Goal: Contribute content: Contribute content

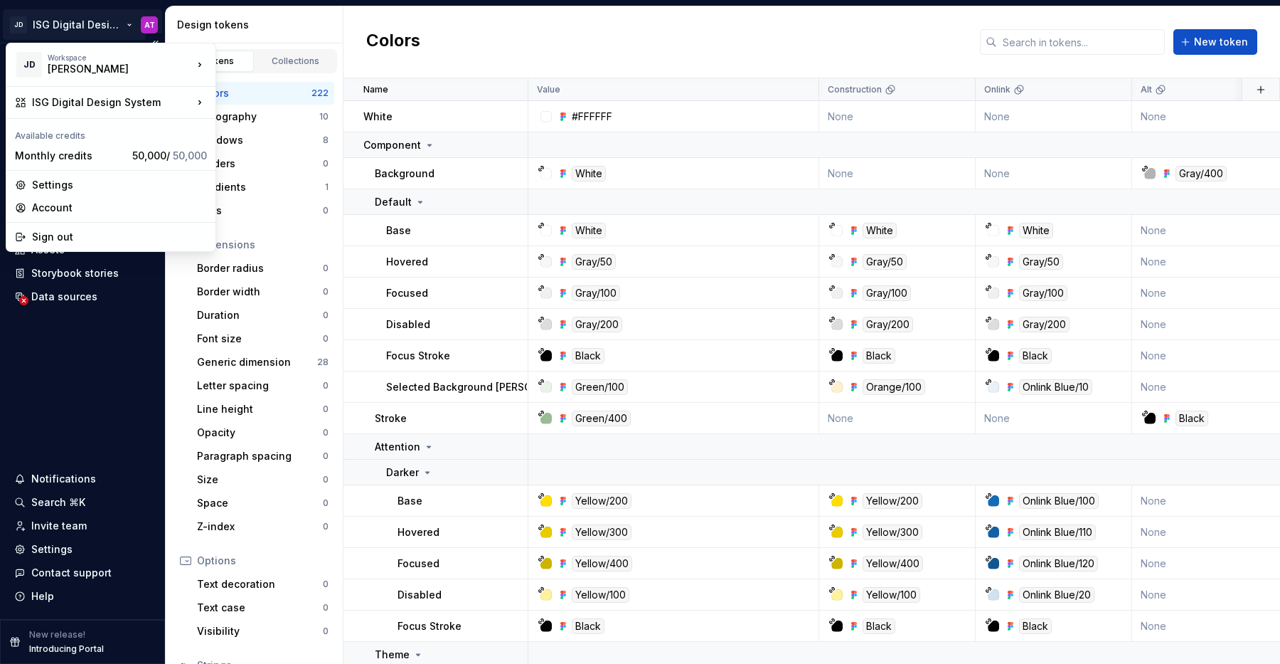
click at [124, 23] on html "JD ISG Digital Design System AT Home Documentation Analytics Code automation De…" at bounding box center [640, 332] width 1280 height 664
click at [97, 240] on div "Sign out" at bounding box center [119, 237] width 175 height 14
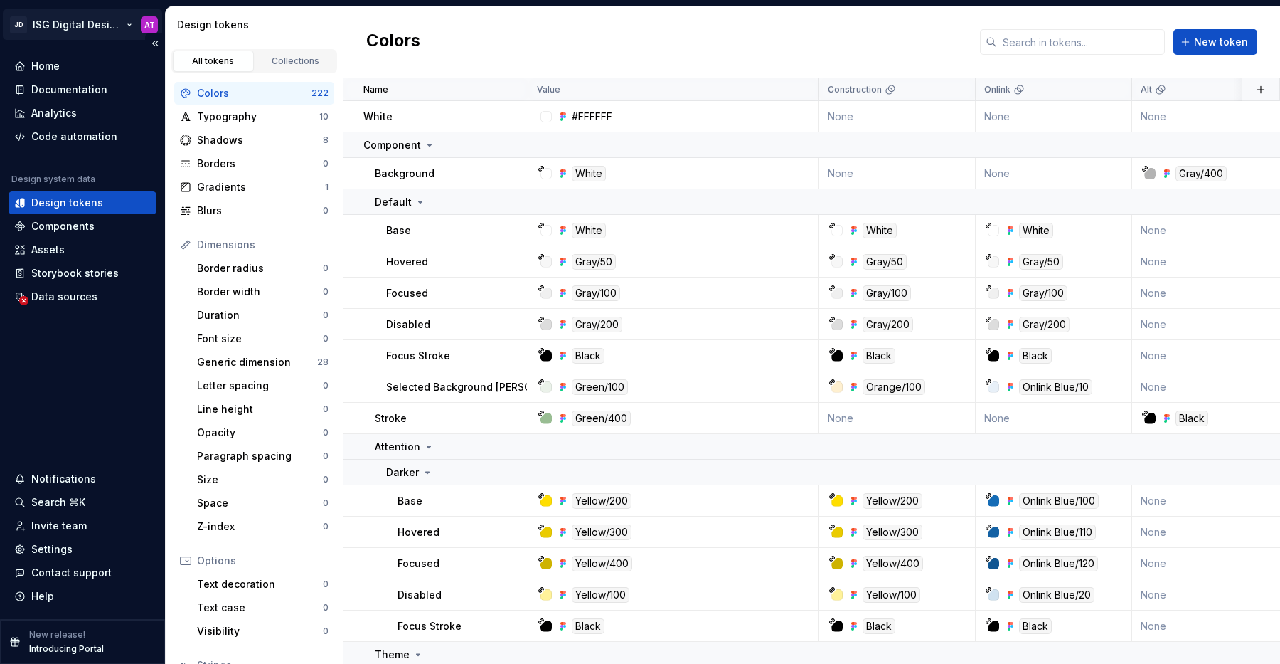
click at [127, 24] on html "JD ISG Digital Design System AT Home Documentation Analytics Code automation De…" at bounding box center [640, 332] width 1280 height 664
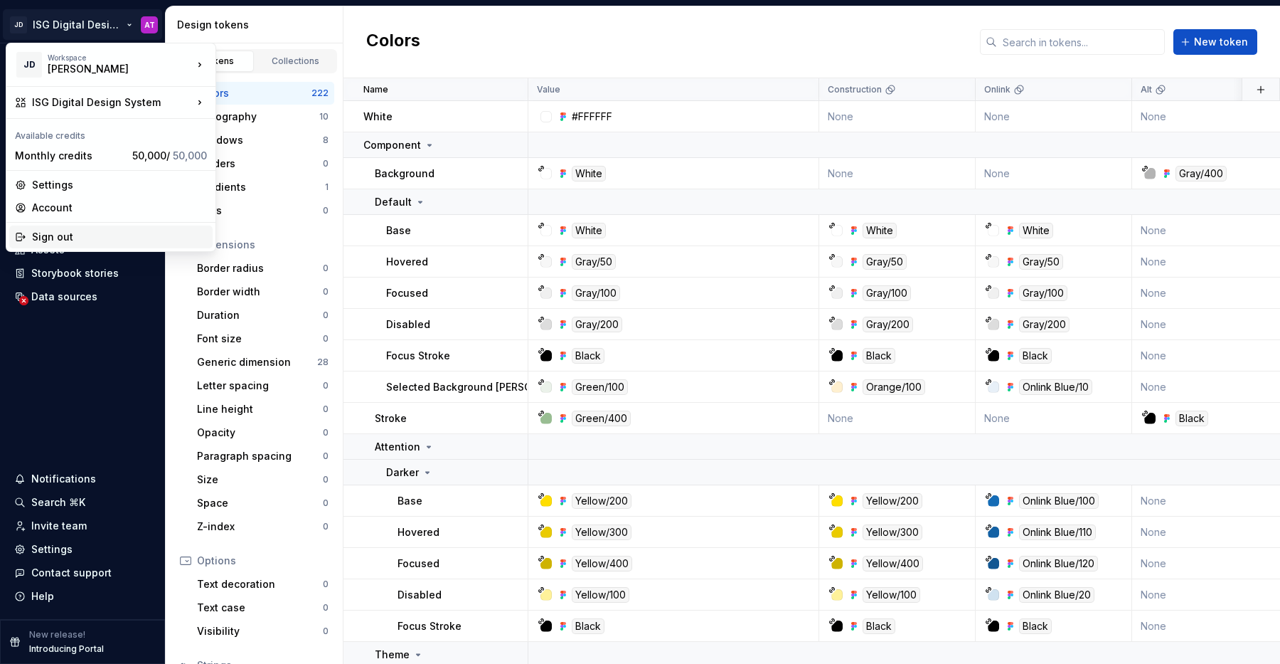
click at [71, 230] on div "Sign out" at bounding box center [119, 237] width 175 height 14
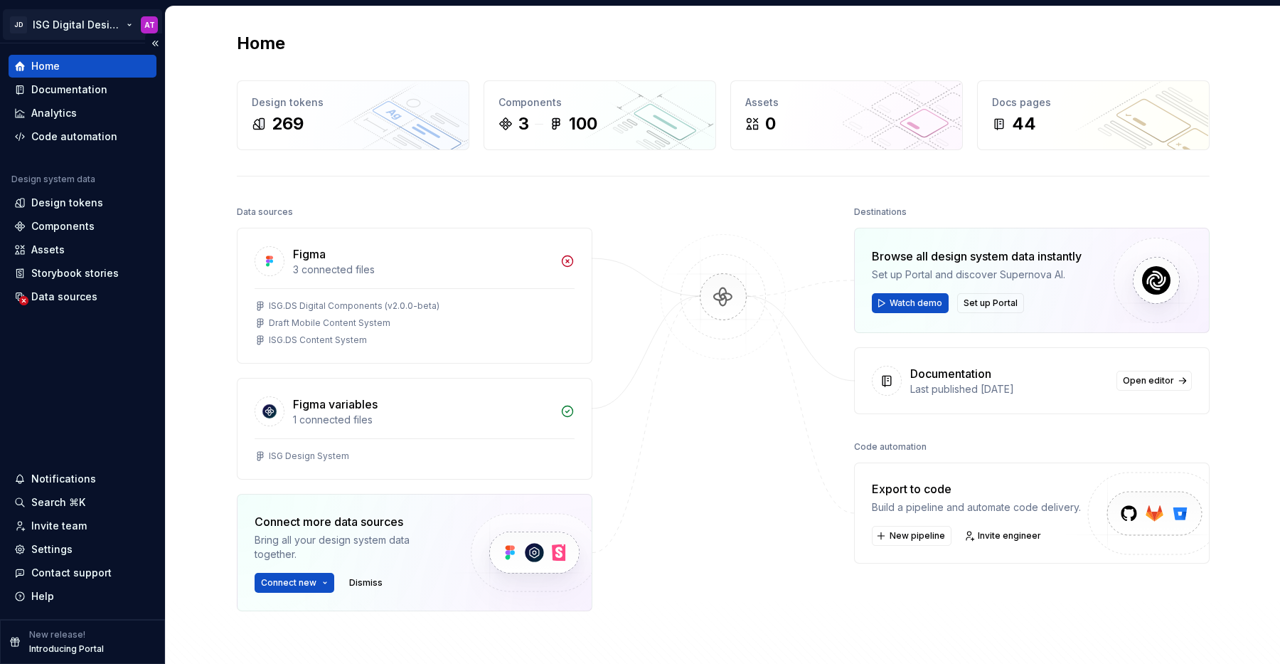
click at [129, 25] on html "JD ISG Digital Design System AT Home Documentation Analytics Code automation De…" at bounding box center [640, 332] width 1280 height 664
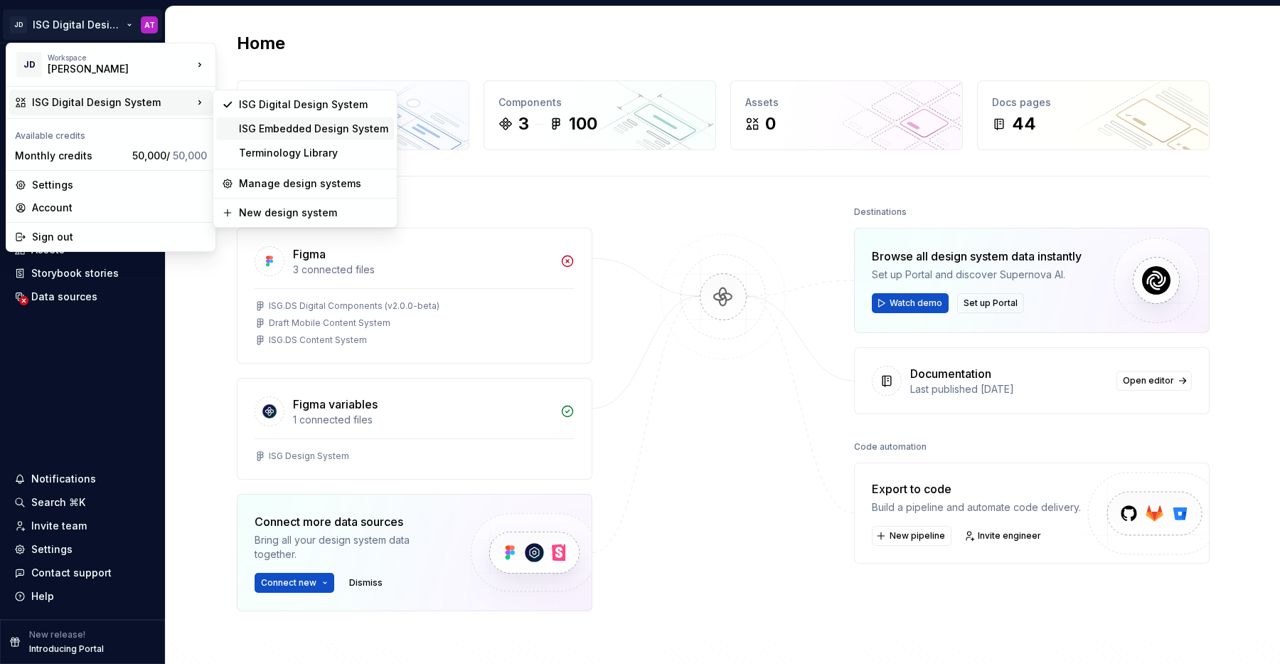
click at [265, 132] on div "ISG Embedded Design System" at bounding box center [313, 129] width 149 height 14
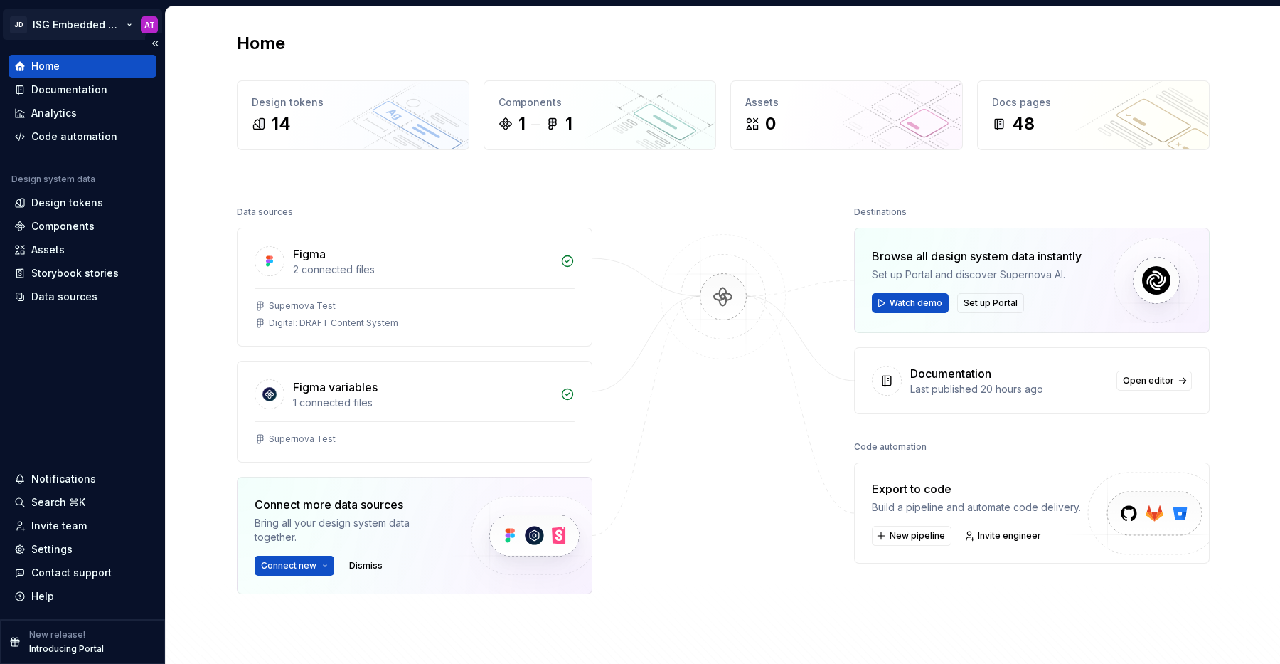
click at [129, 24] on html "JD ISG Embedded Design System AT Home Documentation Analytics Code automation D…" at bounding box center [640, 332] width 1280 height 664
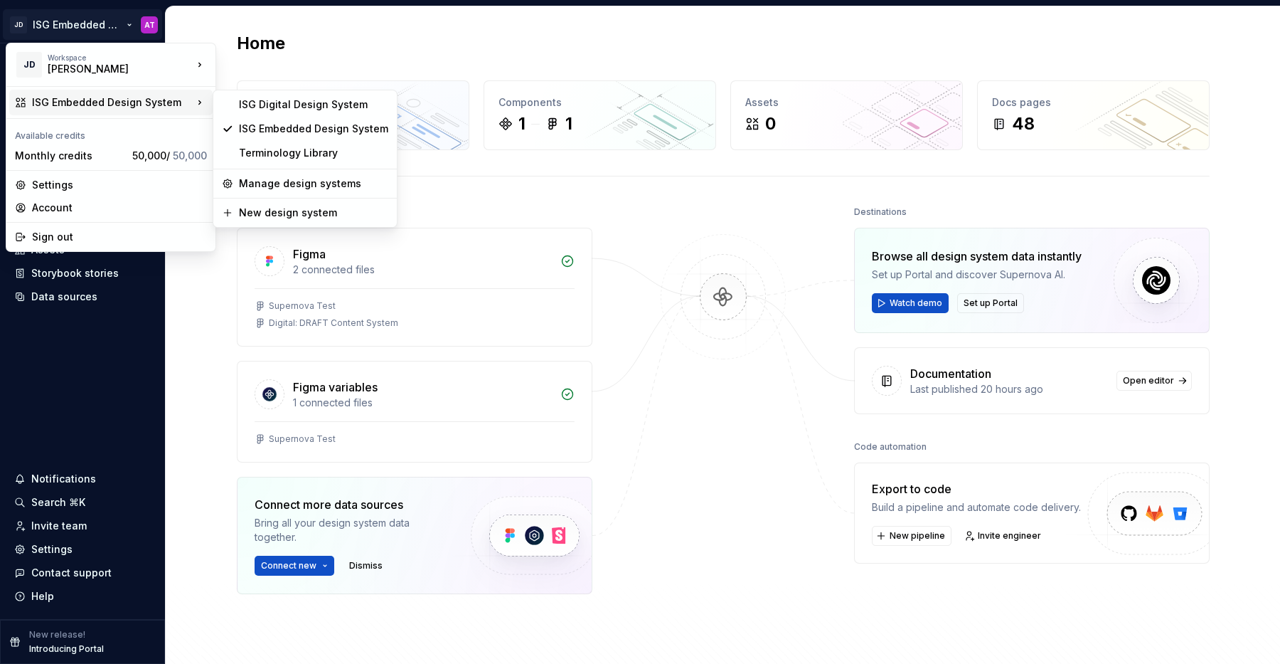
click at [213, 285] on html "JD ISG Embedded Design System AT Home Documentation Analytics Code automation D…" at bounding box center [640, 332] width 1280 height 664
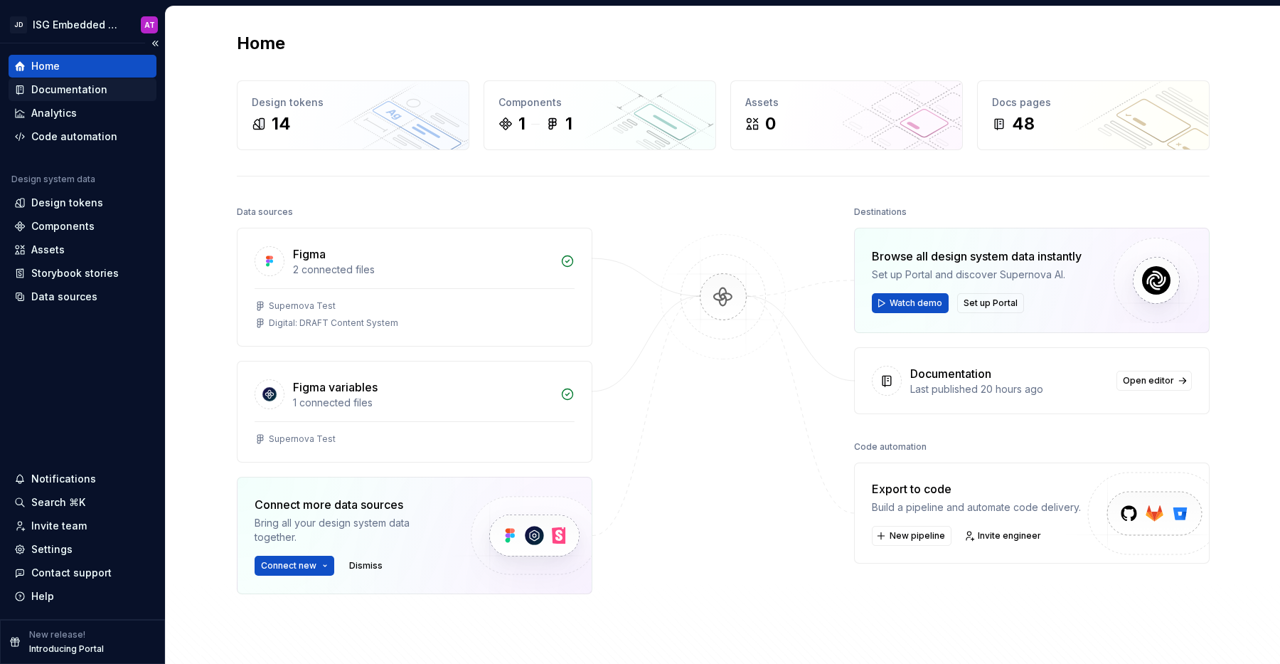
click at [94, 94] on div "Documentation" at bounding box center [69, 90] width 76 height 14
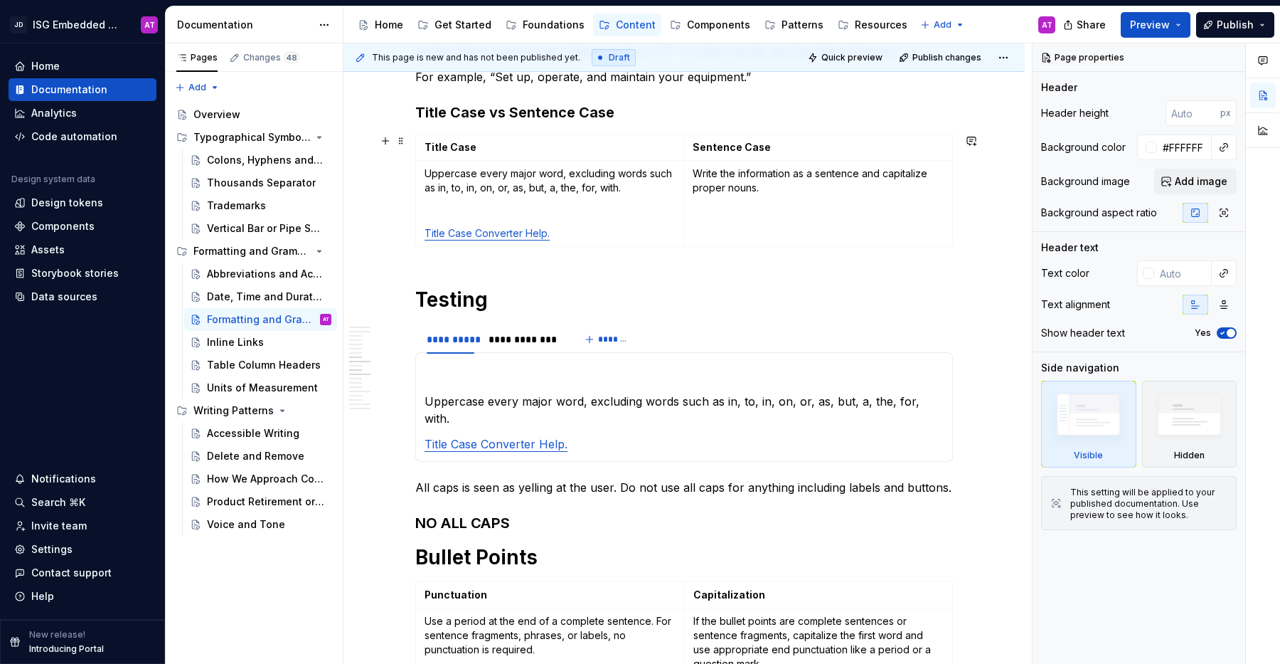
scroll to position [962, 0]
click at [471, 377] on h3 at bounding box center [684, 373] width 519 height 20
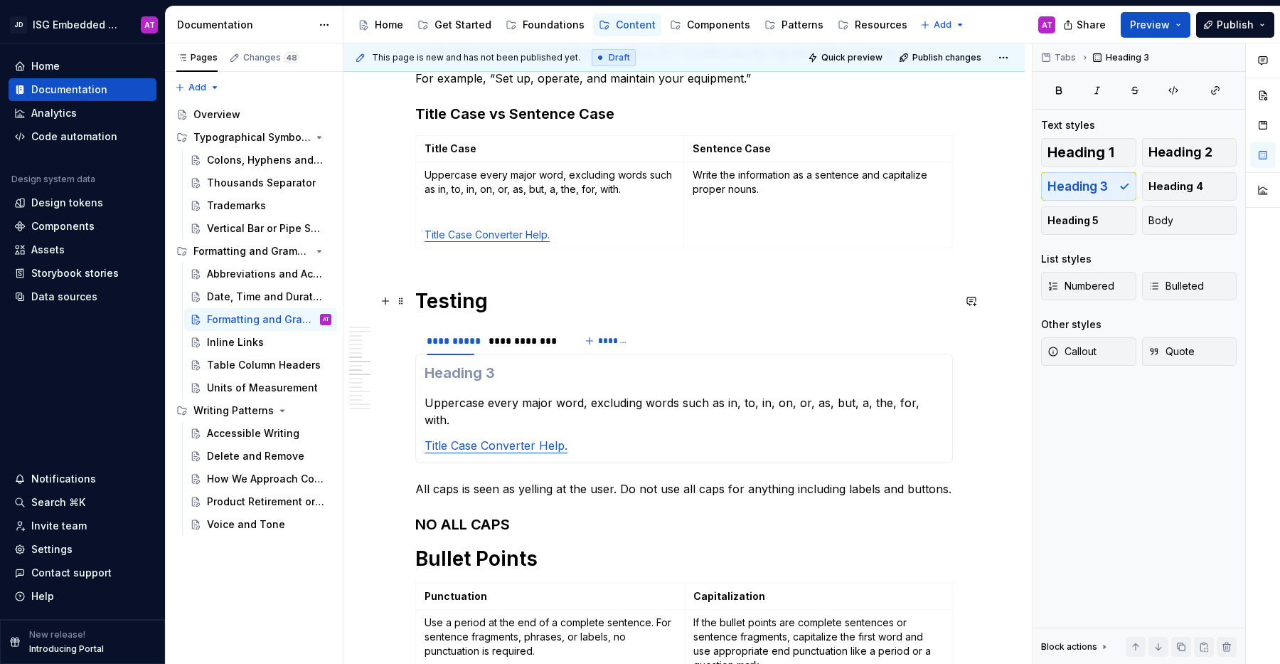
type textarea "*"
click at [462, 299] on h1 "Testing" at bounding box center [684, 301] width 538 height 26
click at [456, 300] on h1 "Testing" at bounding box center [684, 301] width 538 height 26
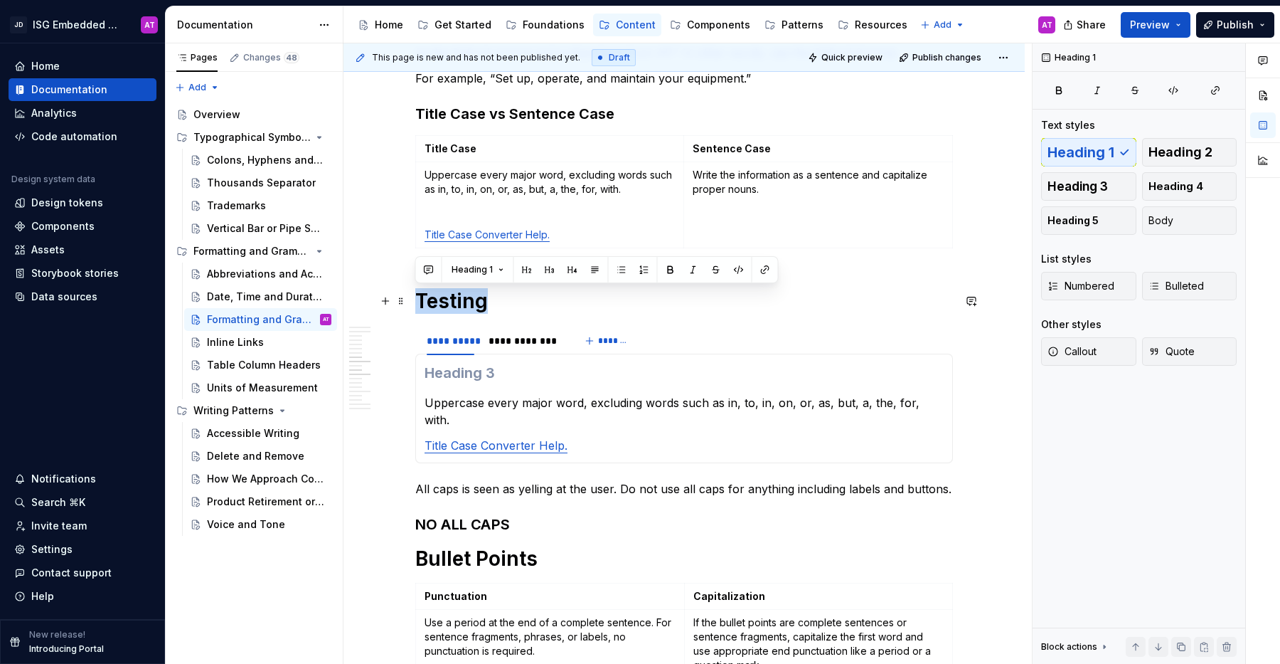
click at [456, 300] on h1 "Testing" at bounding box center [684, 301] width 538 height 26
click at [489, 302] on h1 "Testing" at bounding box center [684, 301] width 538 height 26
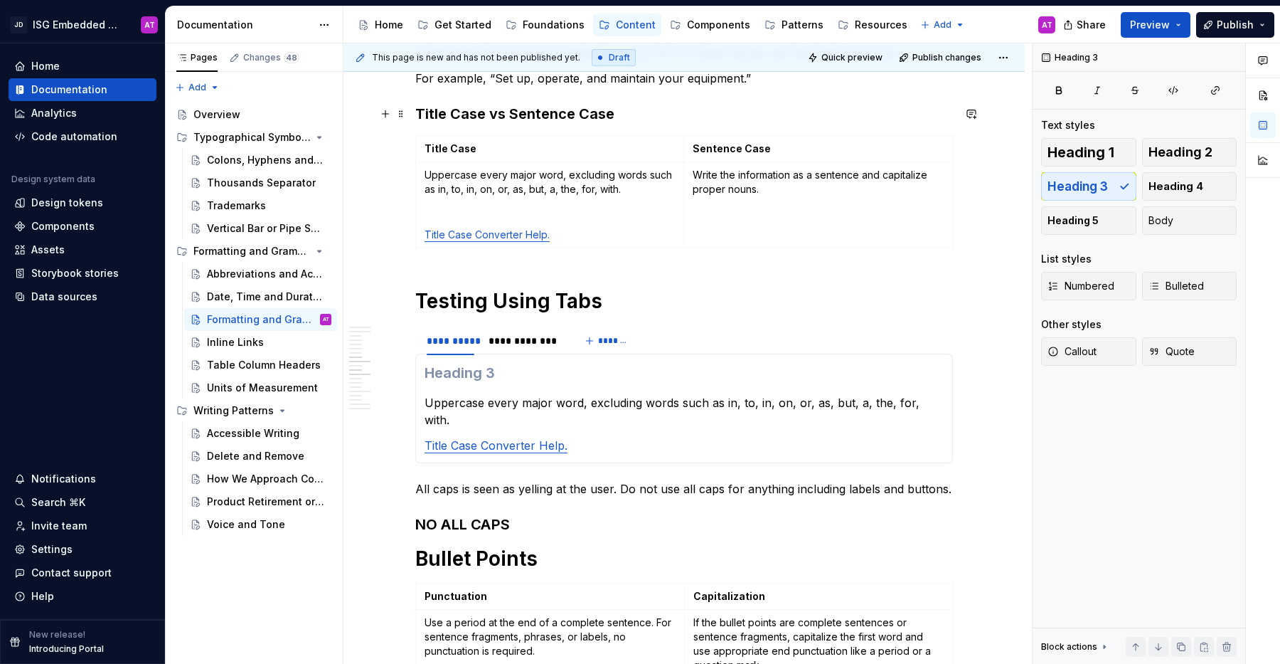
click at [488, 110] on h3 "Title Case vs Sentence Case" at bounding box center [684, 114] width 538 height 20
click at [474, 303] on h1 "Testing Using Tabs" at bounding box center [684, 301] width 538 height 26
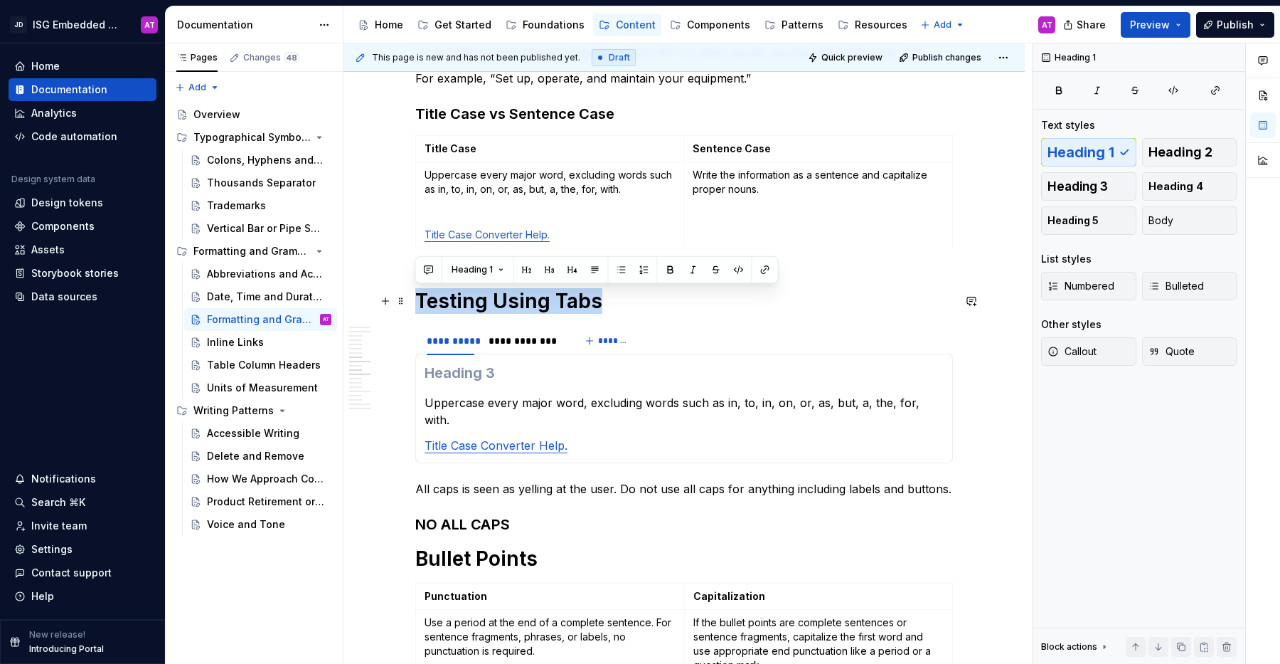
drag, startPoint x: 599, startPoint y: 303, endPoint x: 414, endPoint y: 300, distance: 185.0
click at [593, 269] on button "button" at bounding box center [595, 270] width 20 height 20
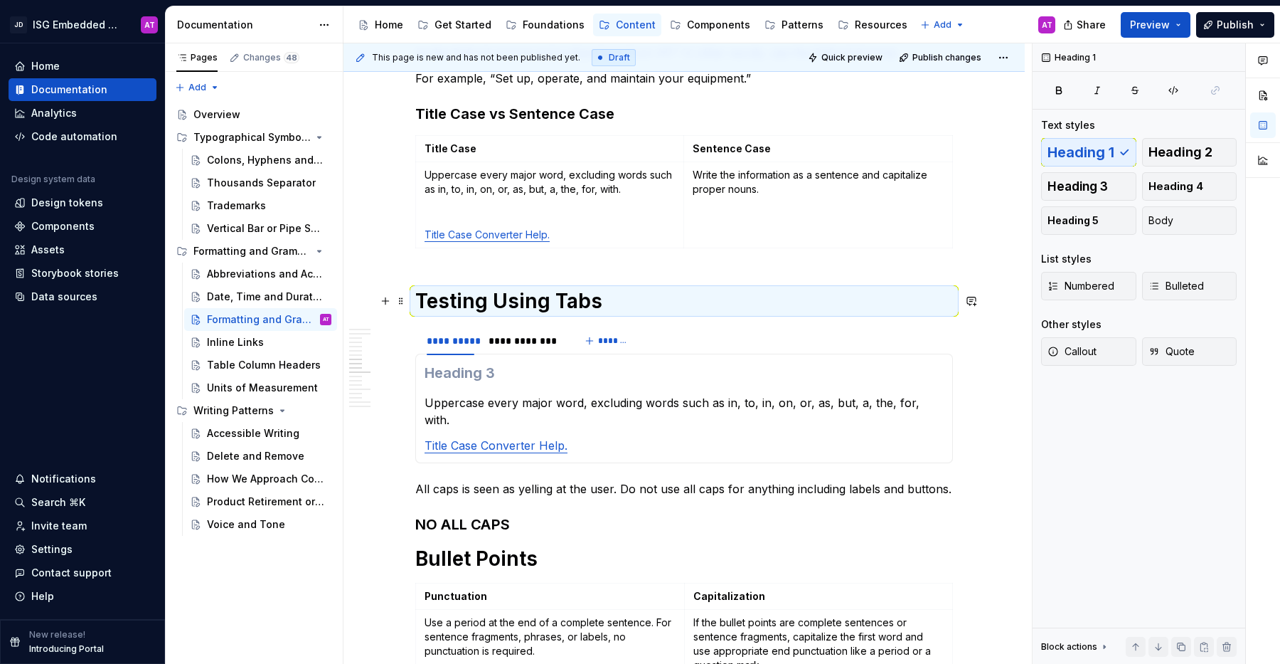
click at [575, 301] on h1 "Testing Using Tabs" at bounding box center [684, 301] width 538 height 26
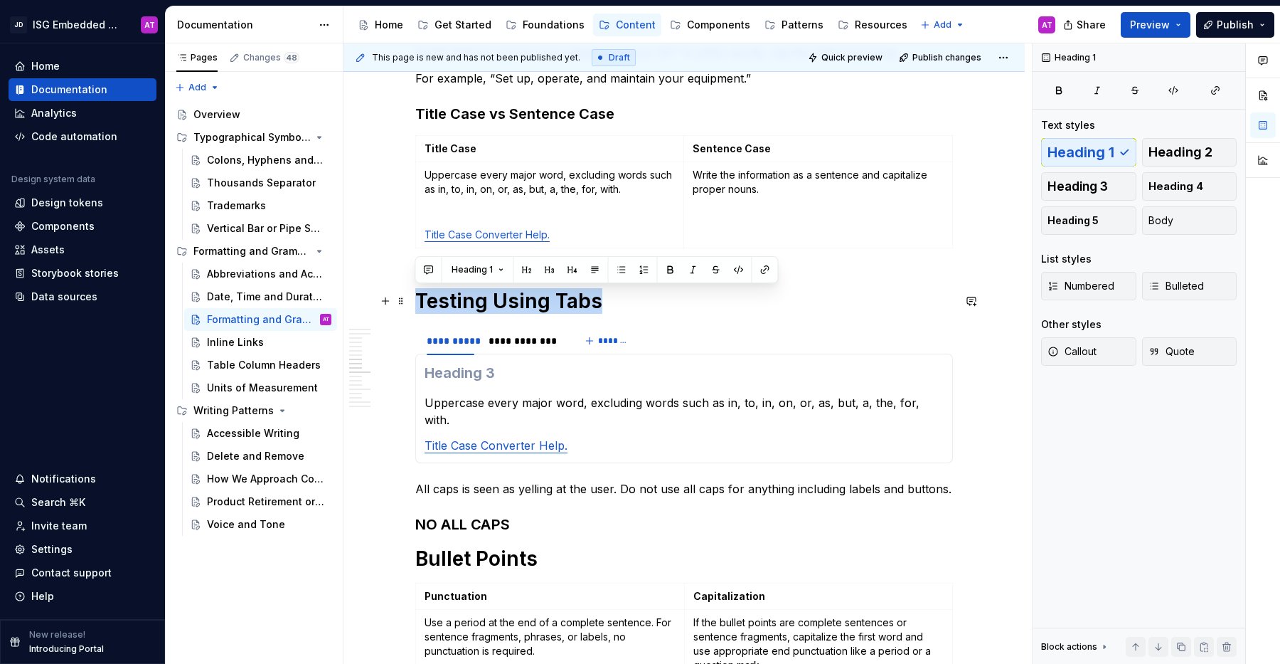
drag, startPoint x: 612, startPoint y: 300, endPoint x: 411, endPoint y: 301, distance: 201.3
click at [529, 272] on button "button" at bounding box center [527, 270] width 20 height 20
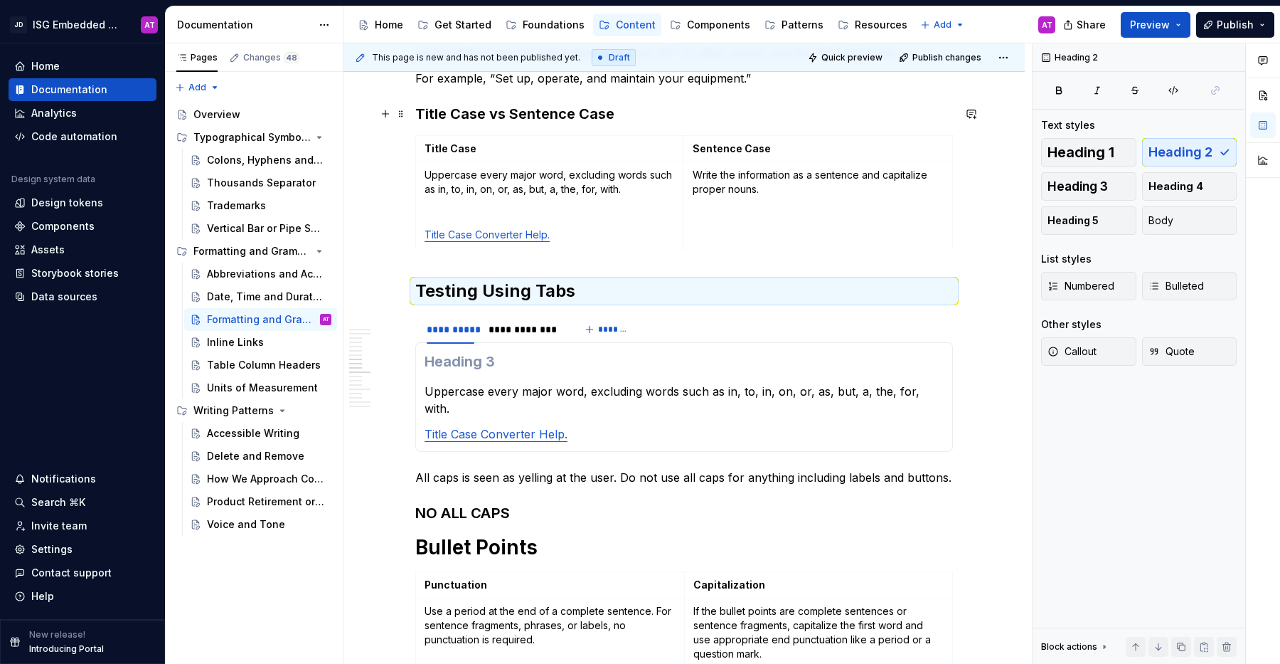
click at [461, 110] on h3 "Title Case vs Sentence Case" at bounding box center [684, 114] width 538 height 20
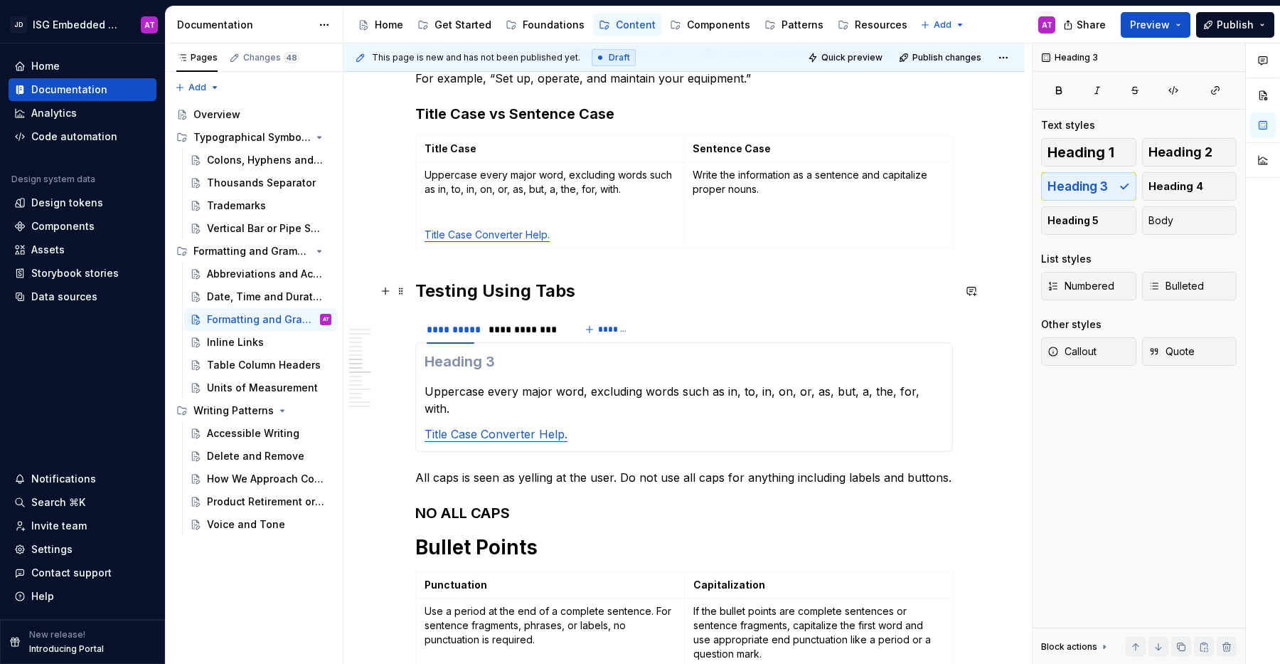
click at [606, 291] on h2 "Testing Using Tabs" at bounding box center [684, 291] width 538 height 23
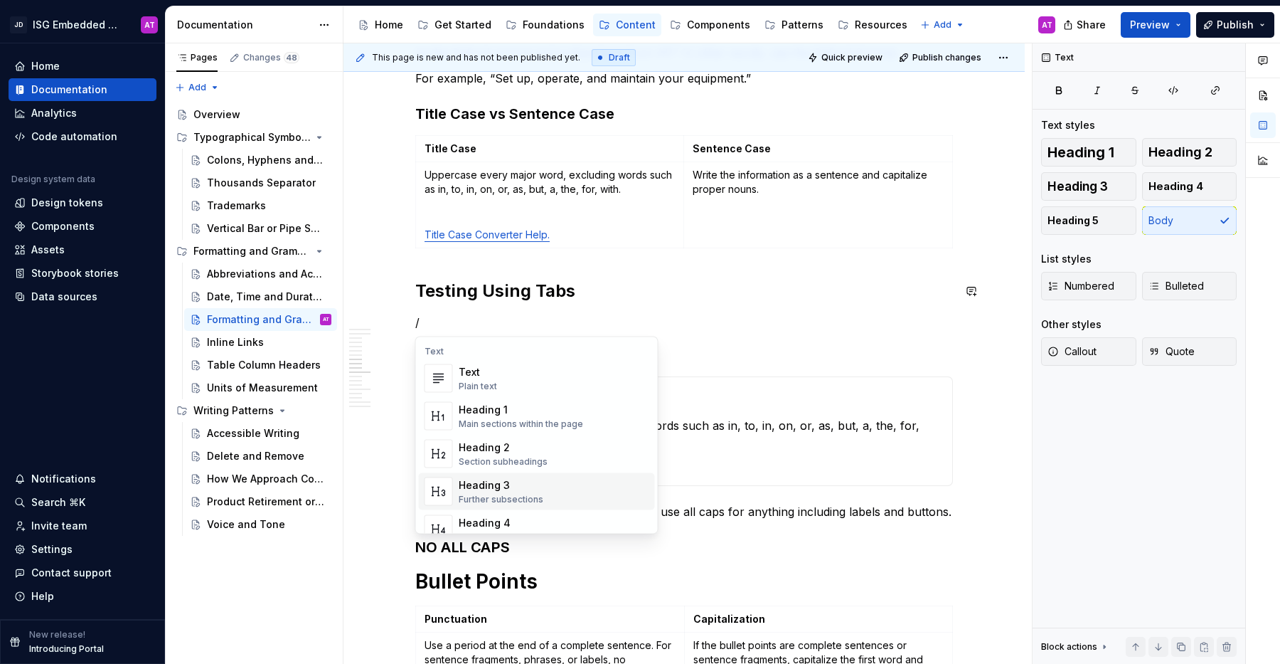
click at [549, 498] on div "Heading 3 Further subsections" at bounding box center [554, 491] width 191 height 28
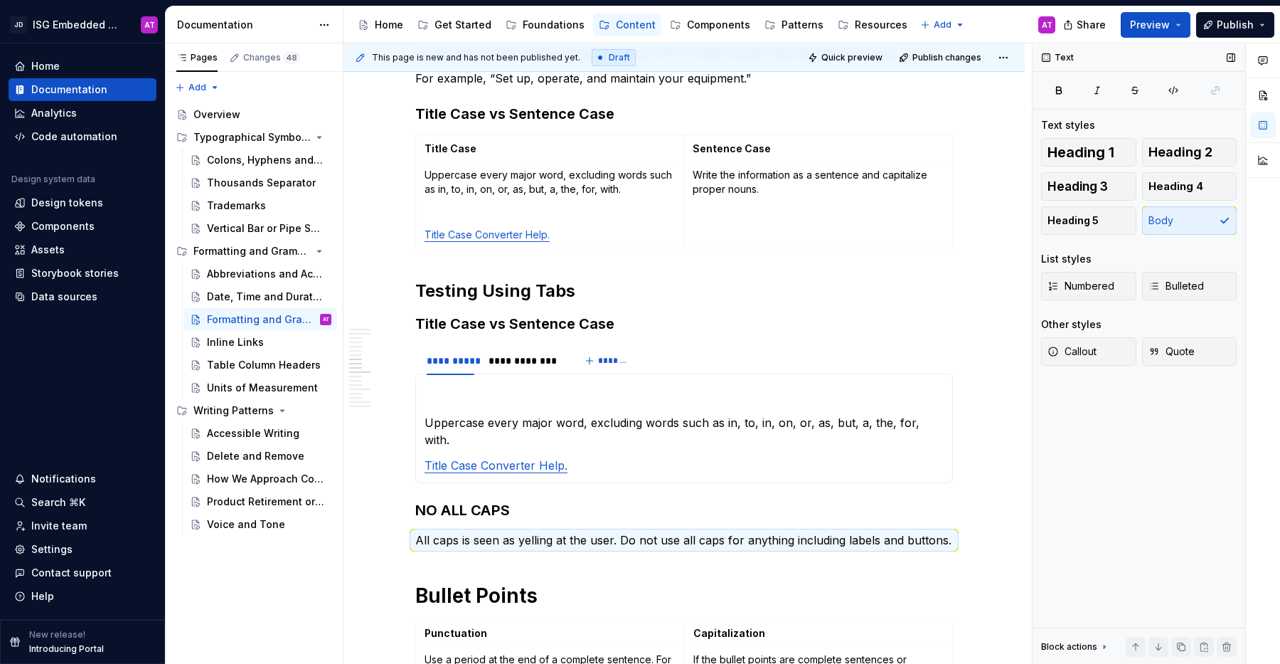
click at [1098, 431] on div "Text Text styles Heading 1 Heading 2 Heading 3 Heading 4 Heading 5 Body List st…" at bounding box center [1139, 353] width 213 height 621
click at [292, 565] on div "Pages Changes 48 Add Accessibility guide for tree Page tree. Navigate the tree …" at bounding box center [254, 353] width 178 height 621
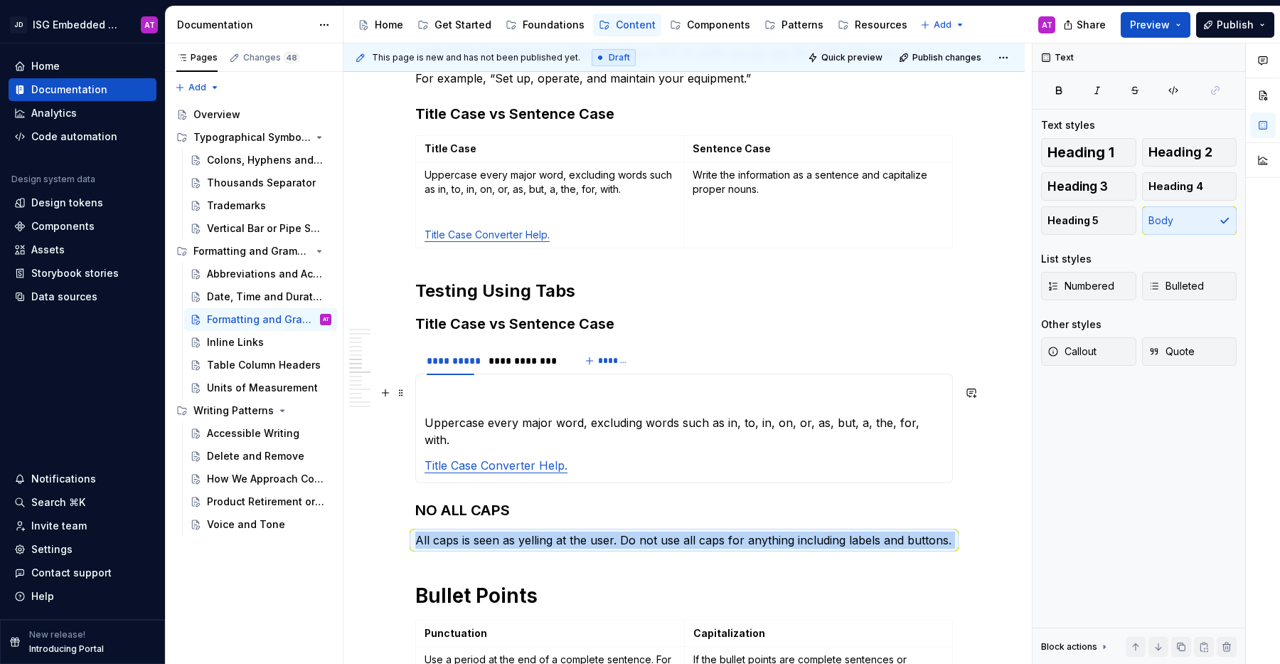
click at [568, 390] on h3 at bounding box center [684, 393] width 519 height 20
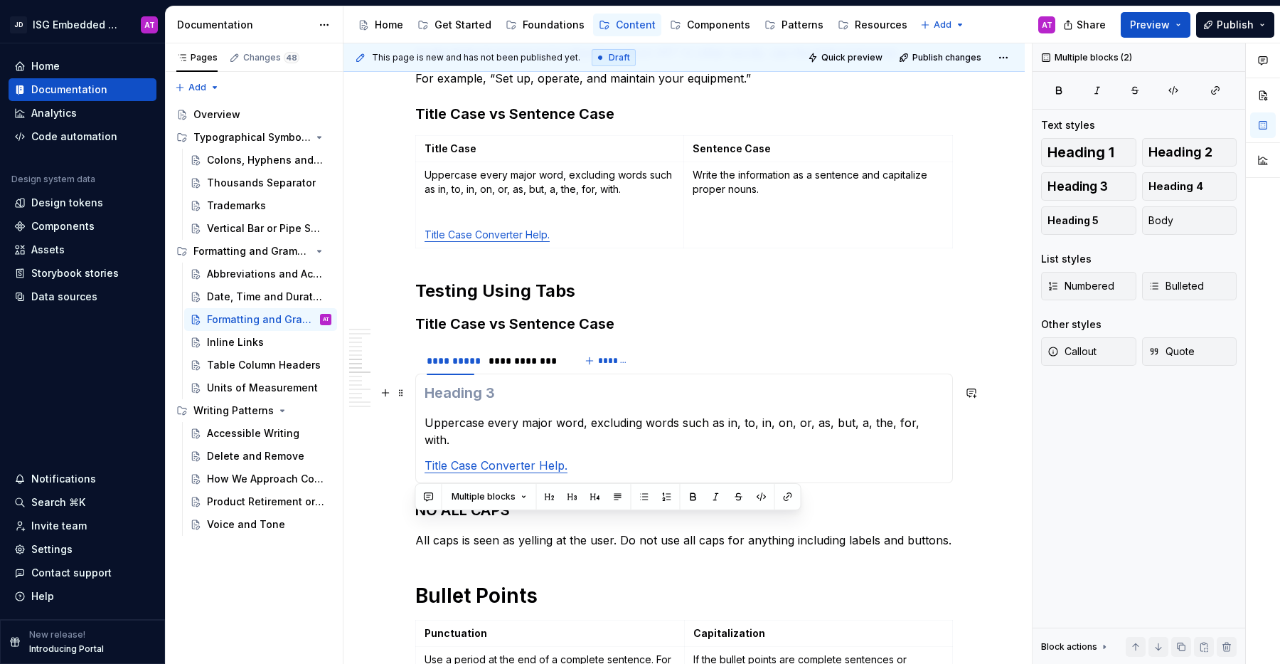
click at [568, 390] on h3 at bounding box center [684, 393] width 519 height 20
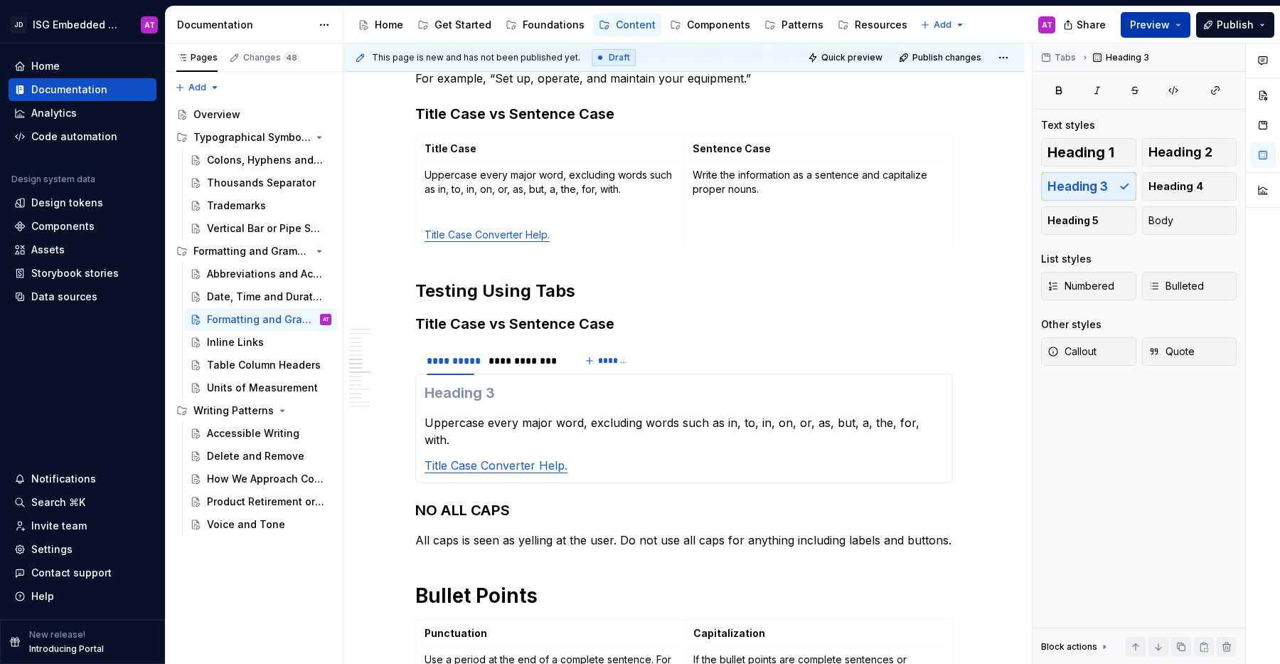
click at [1184, 26] on button "Preview" at bounding box center [1156, 25] width 70 height 26
click at [513, 392] on h3 at bounding box center [684, 393] width 519 height 20
click at [510, 322] on h3 "Title Case vs Sentence Case" at bounding box center [684, 324] width 538 height 20
click at [495, 394] on h3 at bounding box center [684, 393] width 519 height 20
click at [1181, 188] on span "Heading 4" at bounding box center [1176, 186] width 55 height 14
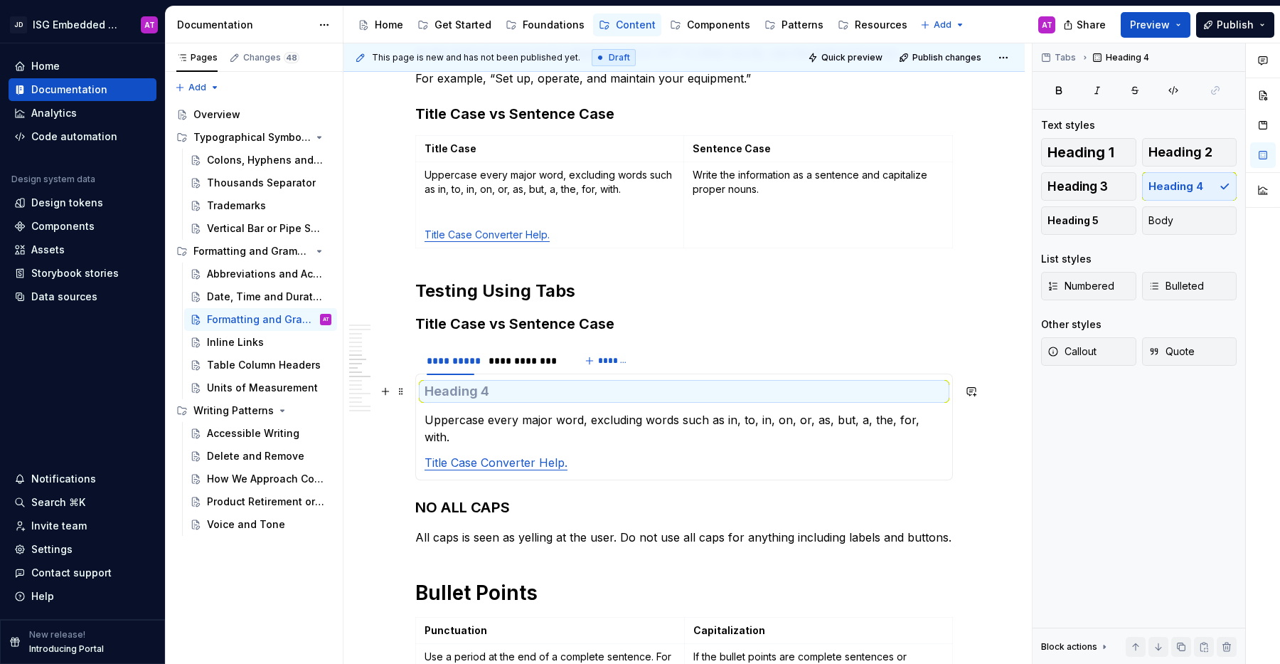
click at [554, 396] on h4 at bounding box center [684, 391] width 519 height 17
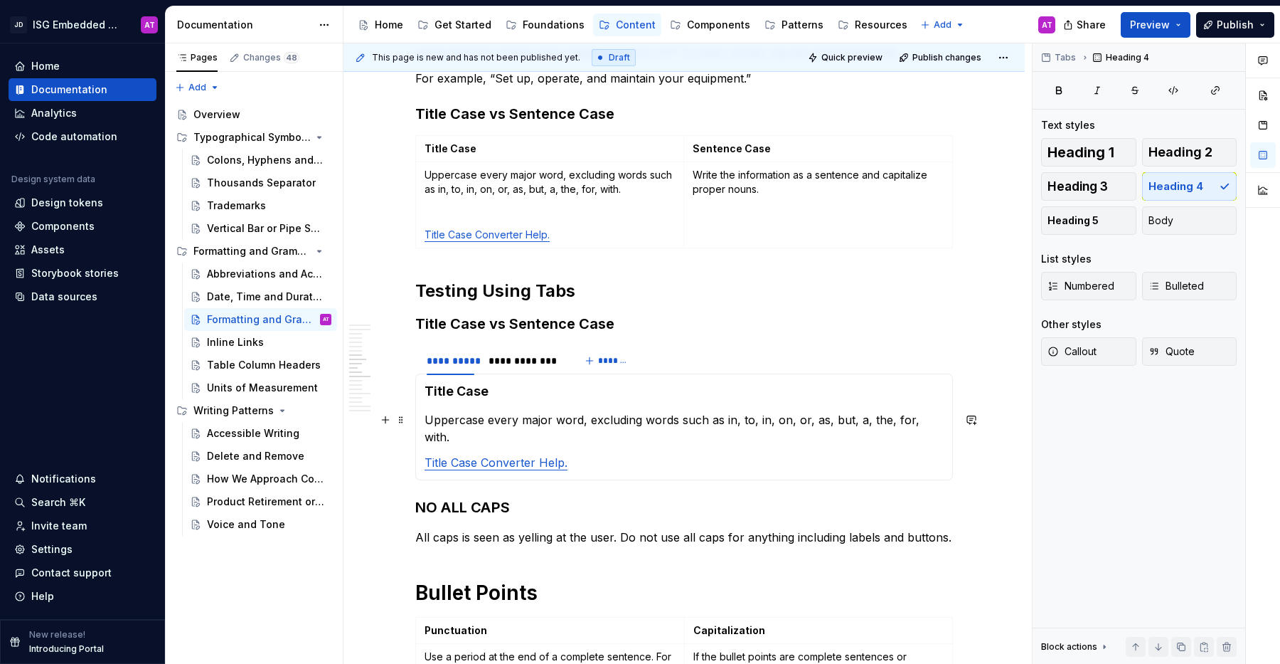
click at [443, 404] on section-item-column "Title Case Uppercase every major word, excluding words such as in, to, in, on, …" at bounding box center [684, 427] width 519 height 88
click at [535, 363] on div "**********" at bounding box center [525, 361] width 72 height 14
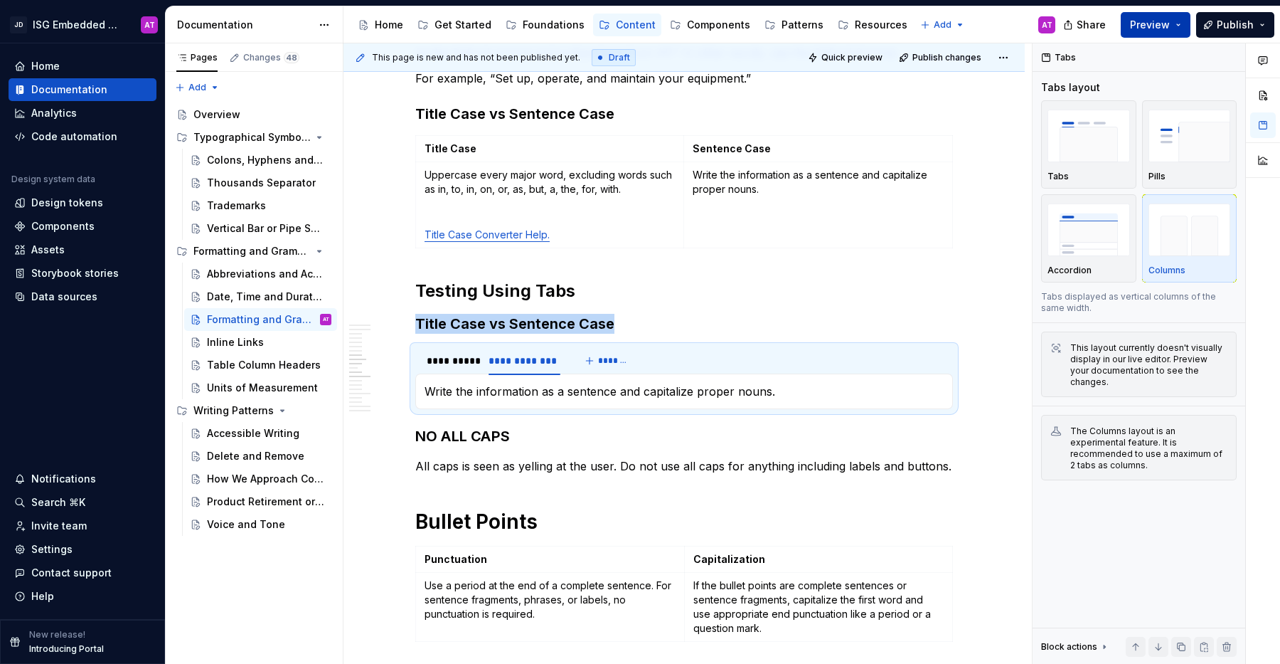
click at [1181, 28] on button "Preview" at bounding box center [1156, 25] width 70 height 26
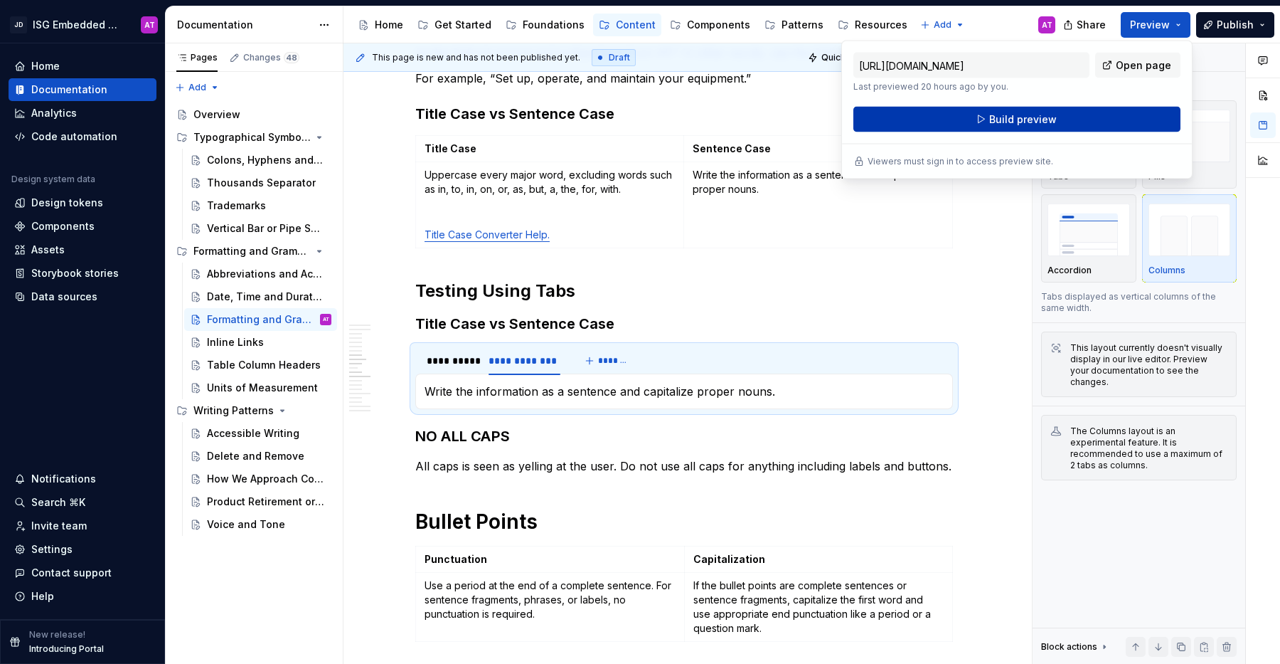
click at [1098, 119] on button "Build preview" at bounding box center [1017, 120] width 327 height 26
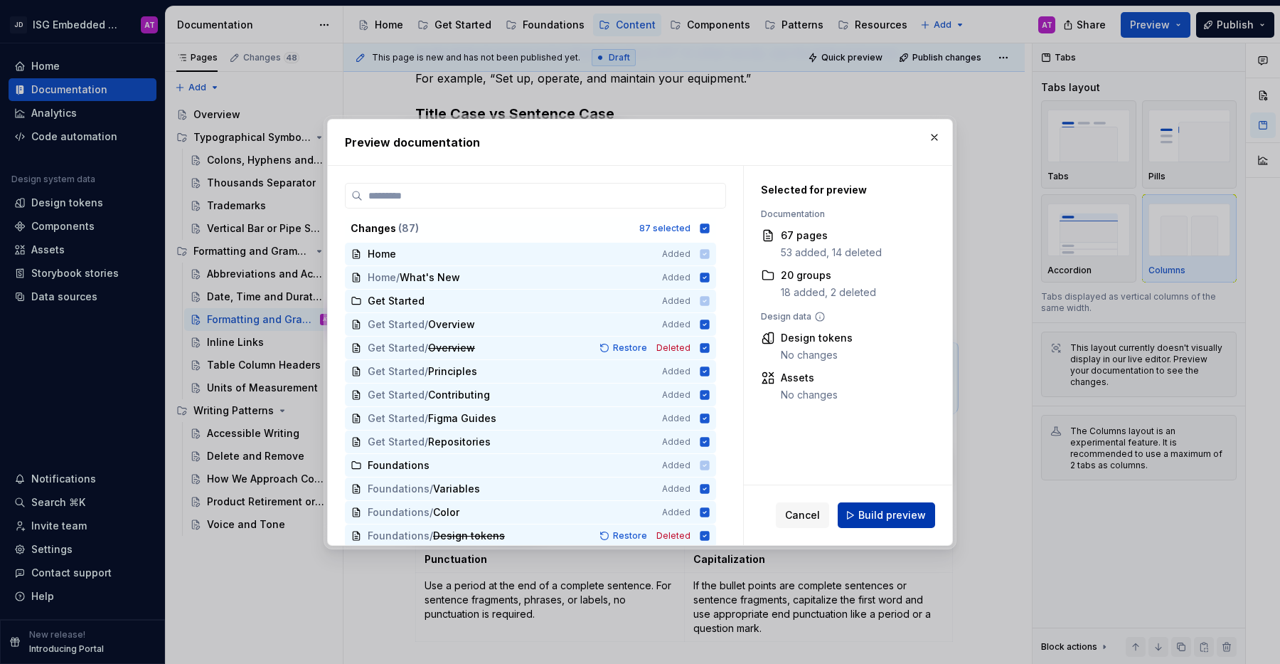
click at [899, 514] on span "Build preview" at bounding box center [893, 515] width 68 height 14
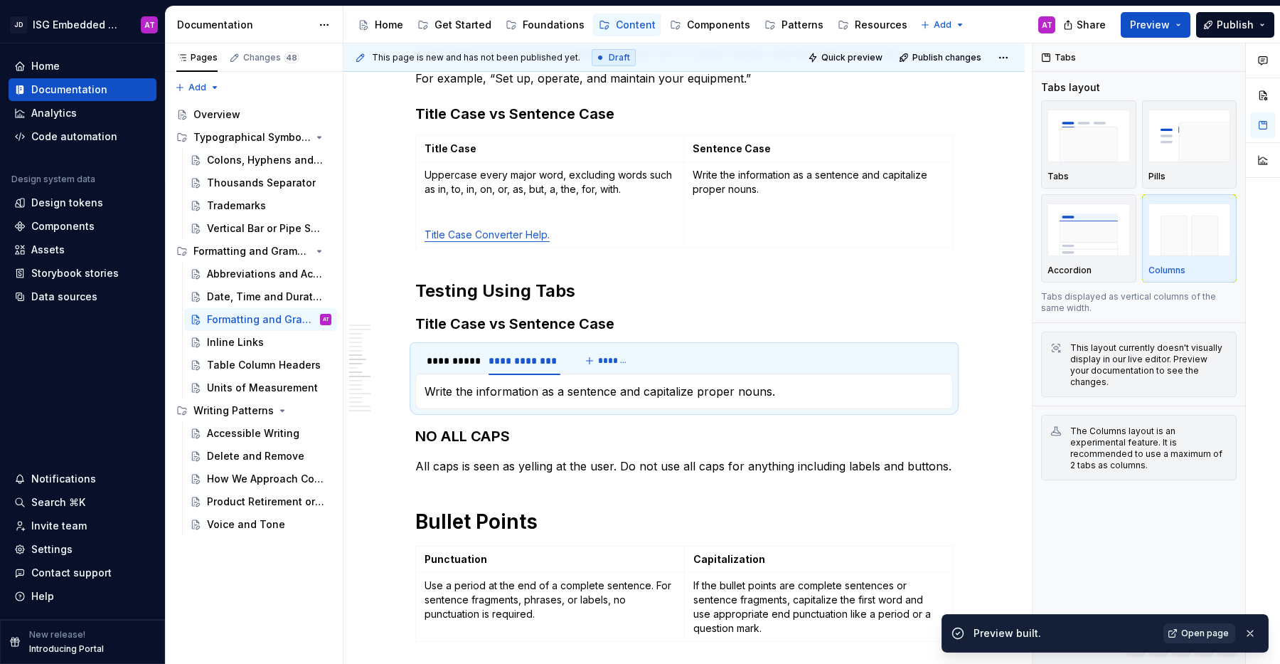
click at [1199, 633] on span "Open page" at bounding box center [1205, 632] width 48 height 11
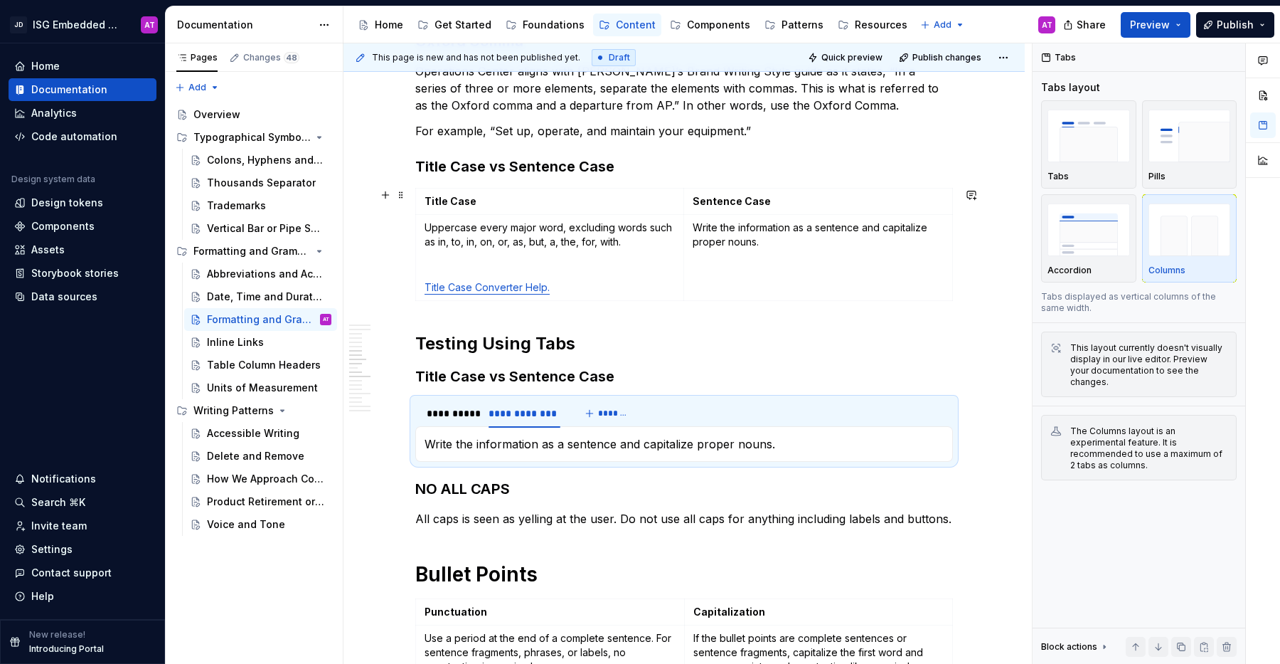
scroll to position [905, 0]
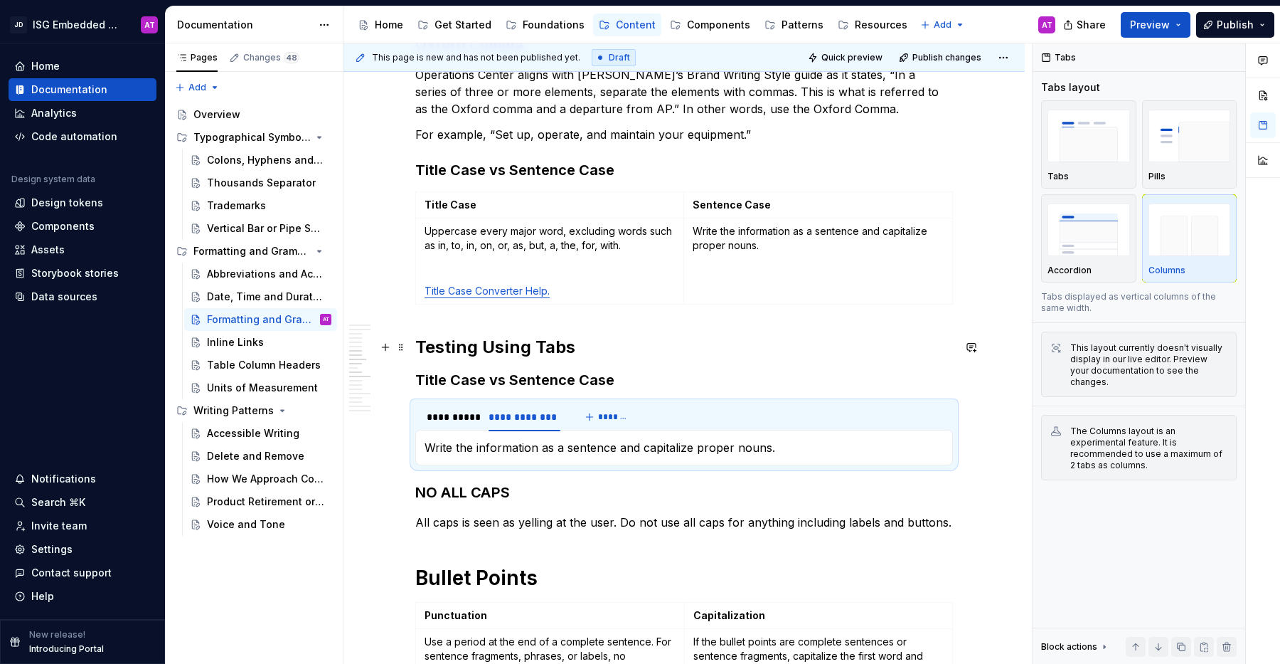
click at [506, 344] on h2 "Testing Using Tabs" at bounding box center [684, 347] width 538 height 23
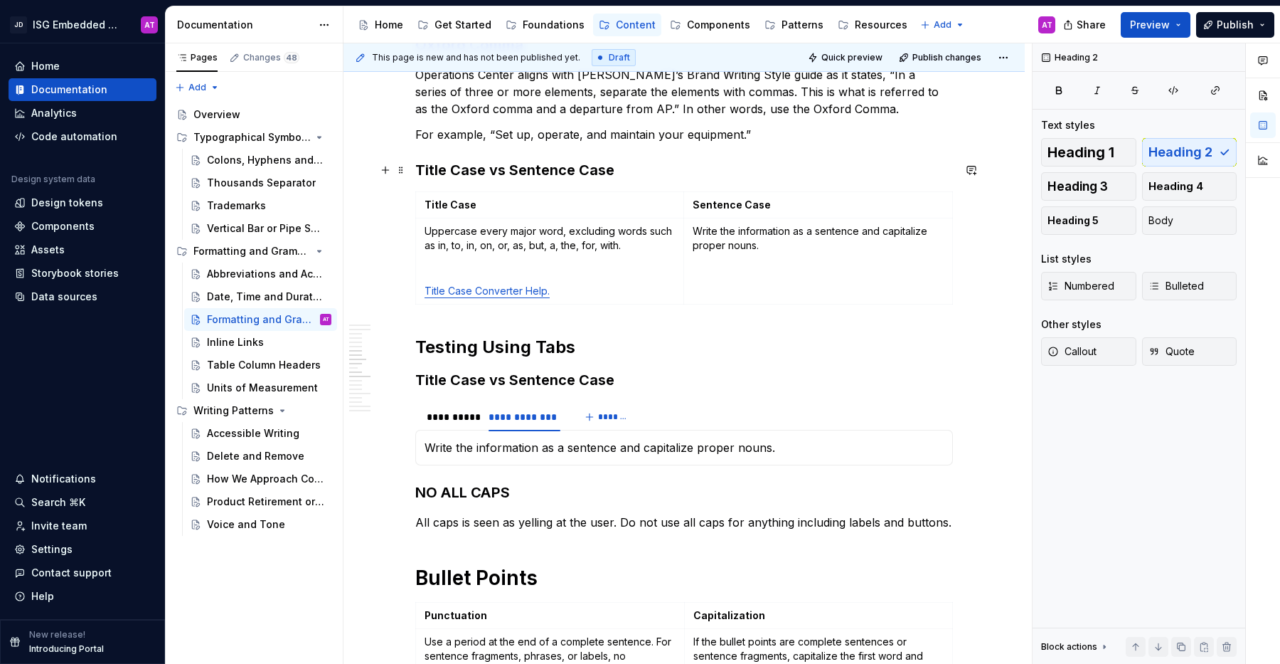
click at [457, 168] on h3 "Title Case vs Sentence Case" at bounding box center [684, 170] width 538 height 20
click at [474, 381] on h3 "Title Case vs Sentence Case" at bounding box center [684, 380] width 538 height 20
click at [403, 346] on span at bounding box center [400, 347] width 11 height 20
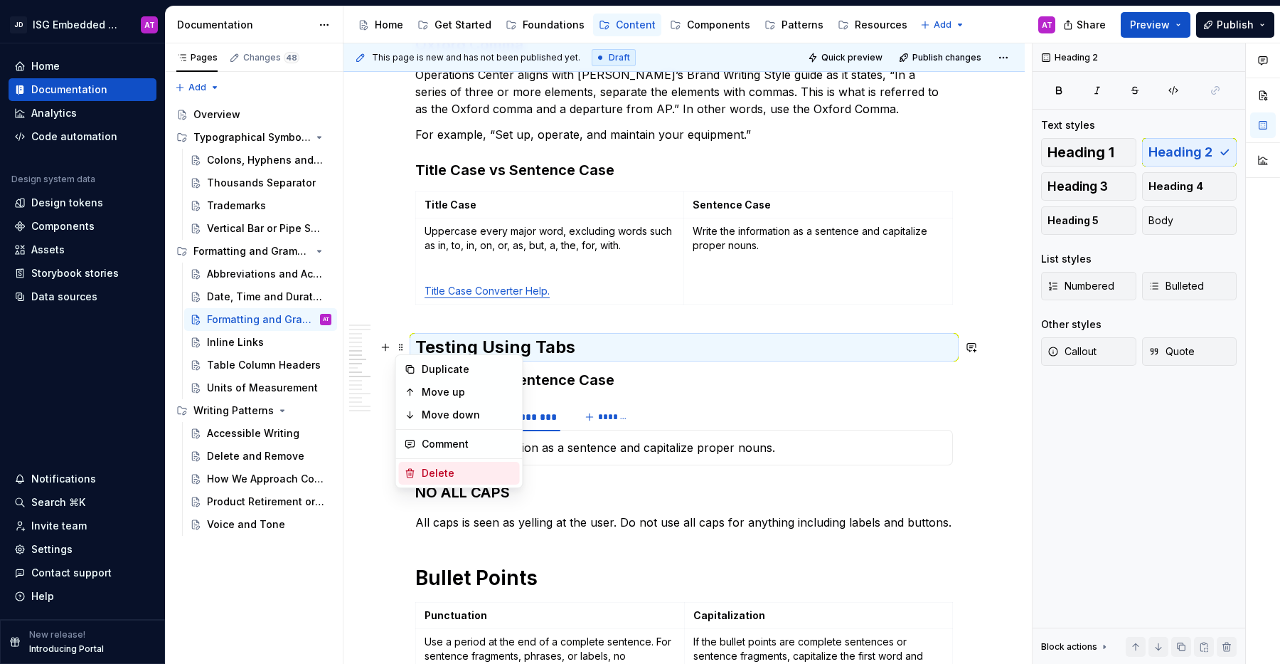
click at [448, 469] on div "Delete" at bounding box center [468, 473] width 92 height 14
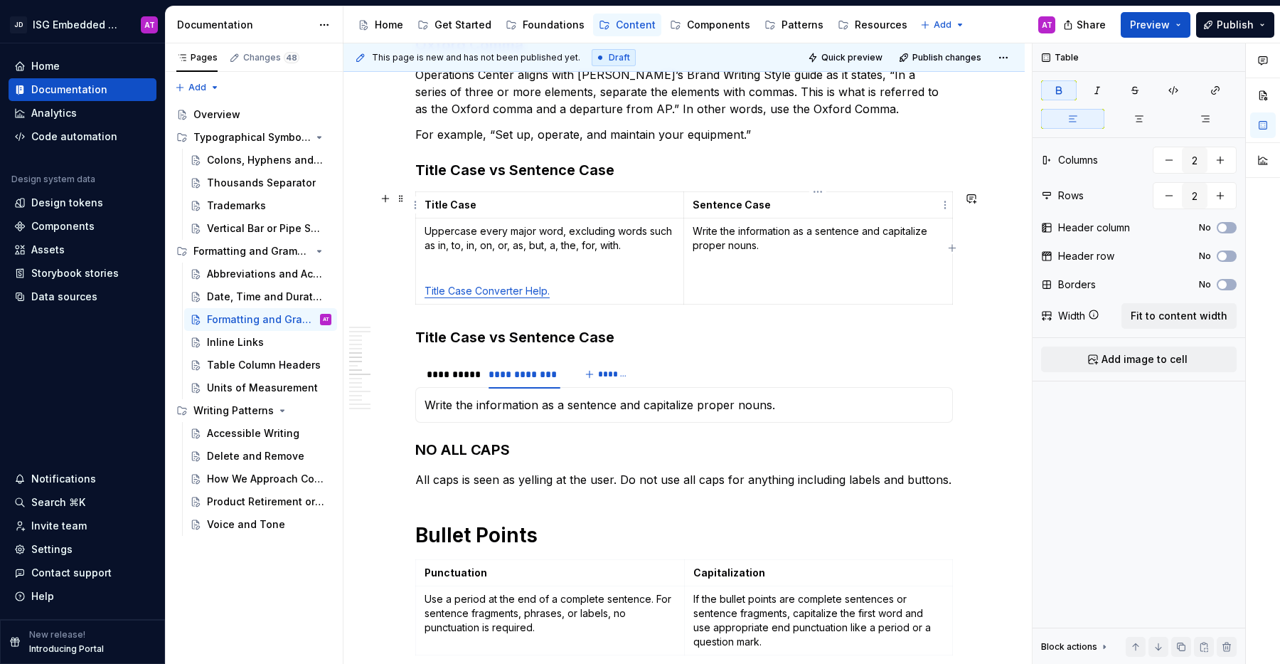
click at [716, 202] on strong "Sentence Case" at bounding box center [732, 204] width 78 height 12
click at [459, 372] on div "**********" at bounding box center [451, 374] width 48 height 14
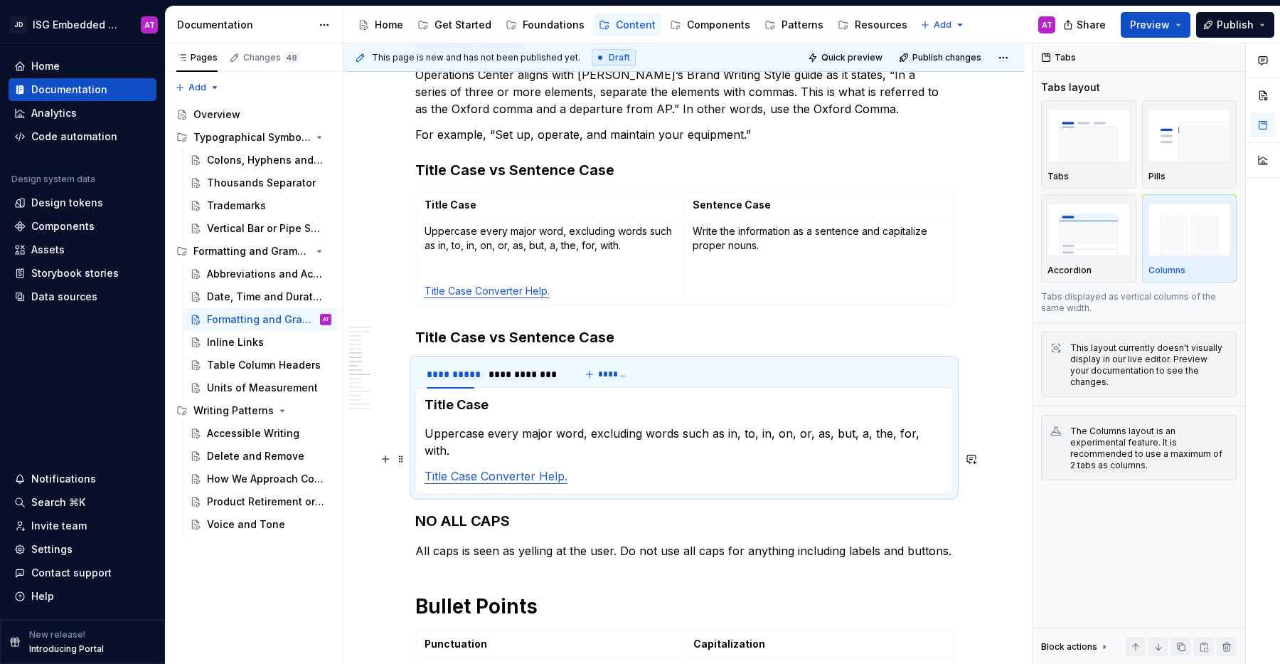
click at [489, 469] on link "Title Case Converter Help." at bounding box center [496, 476] width 143 height 14
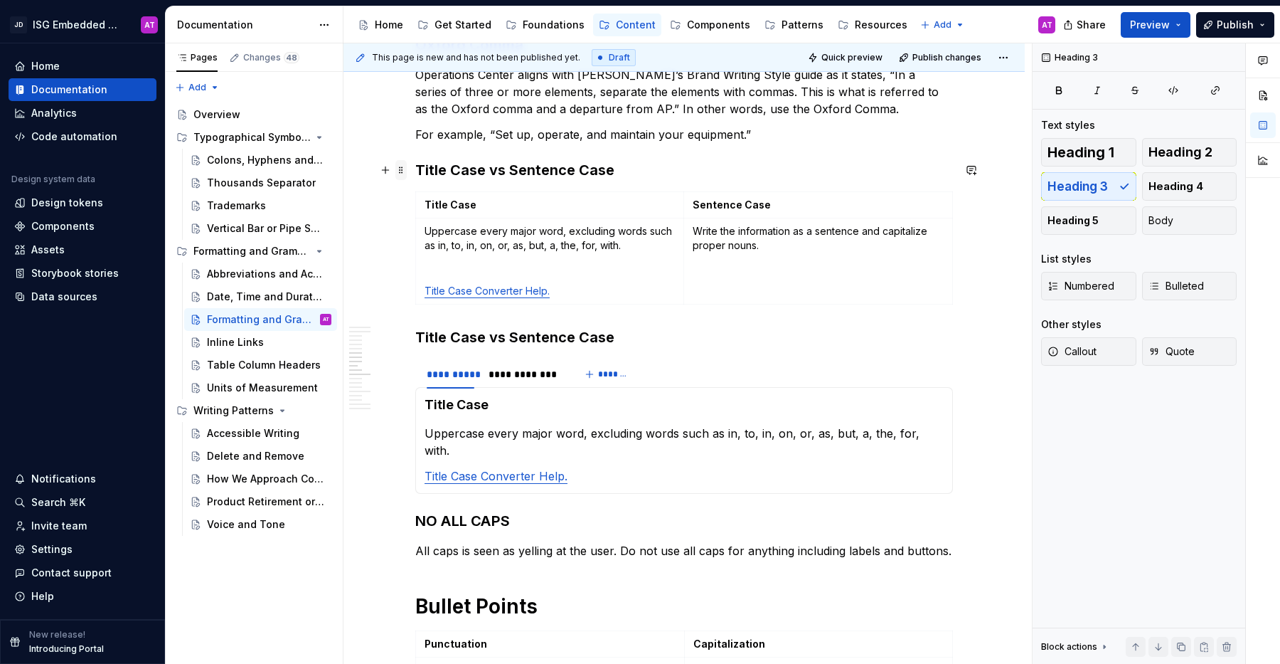
click at [400, 172] on span at bounding box center [400, 170] width 11 height 20
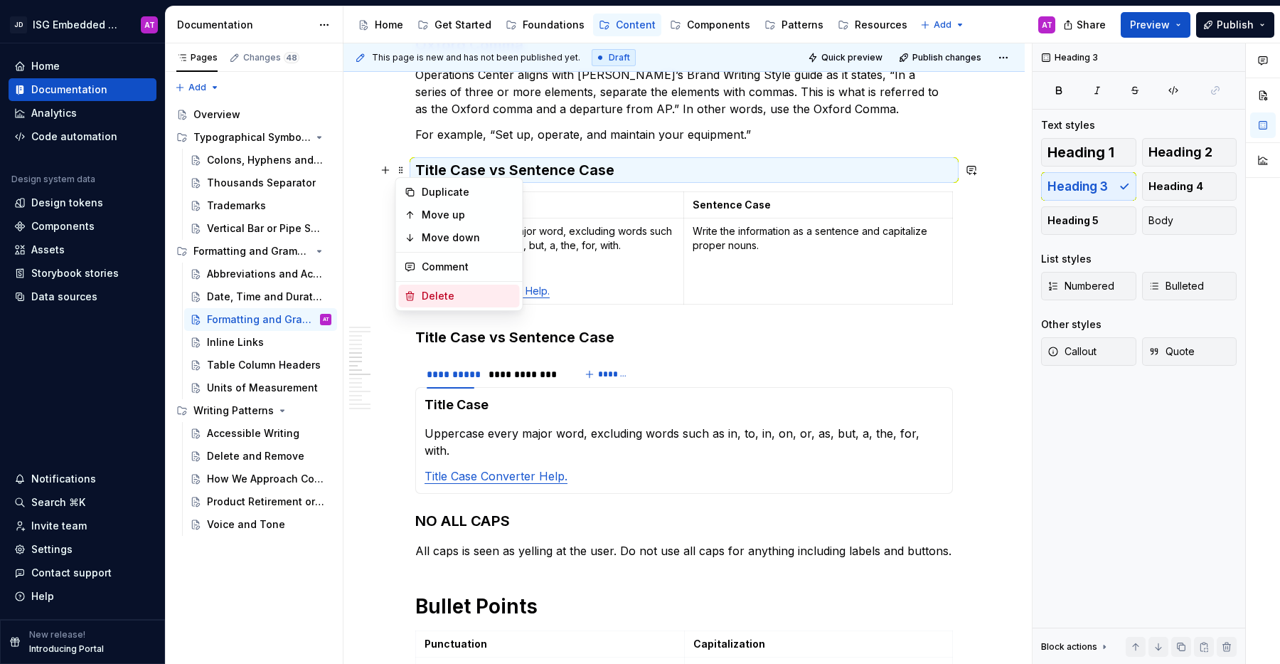
click at [453, 294] on div "Delete" at bounding box center [468, 296] width 92 height 14
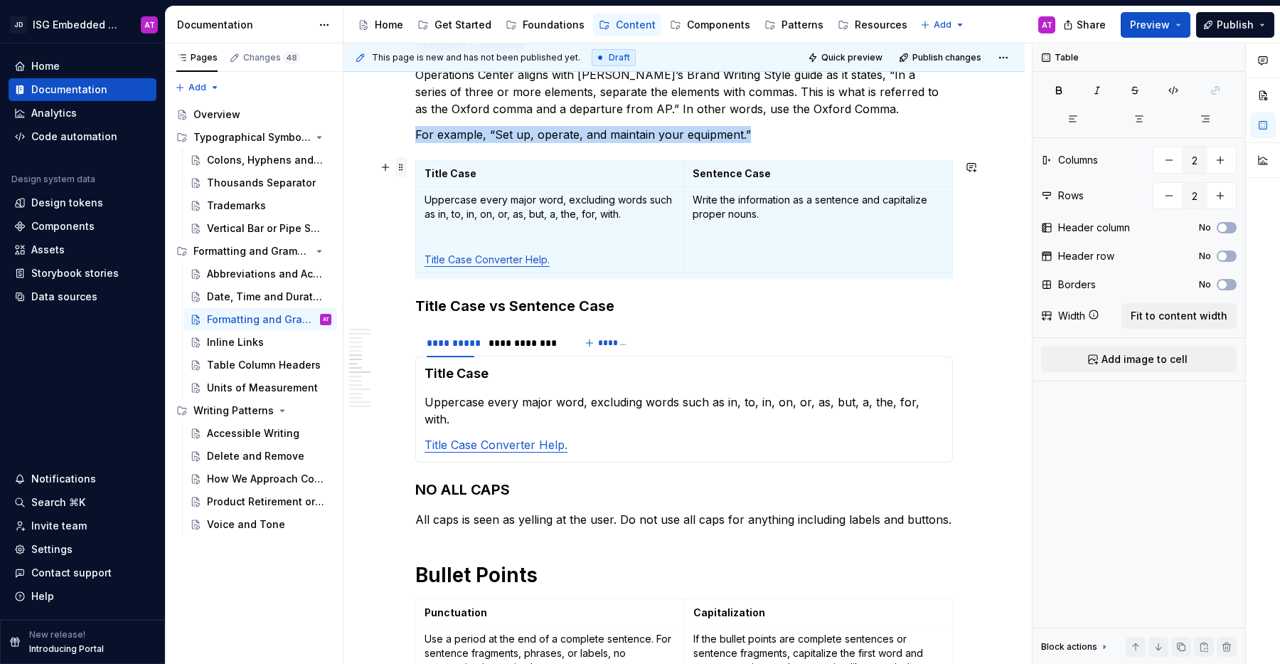
click at [402, 166] on span at bounding box center [400, 167] width 11 height 20
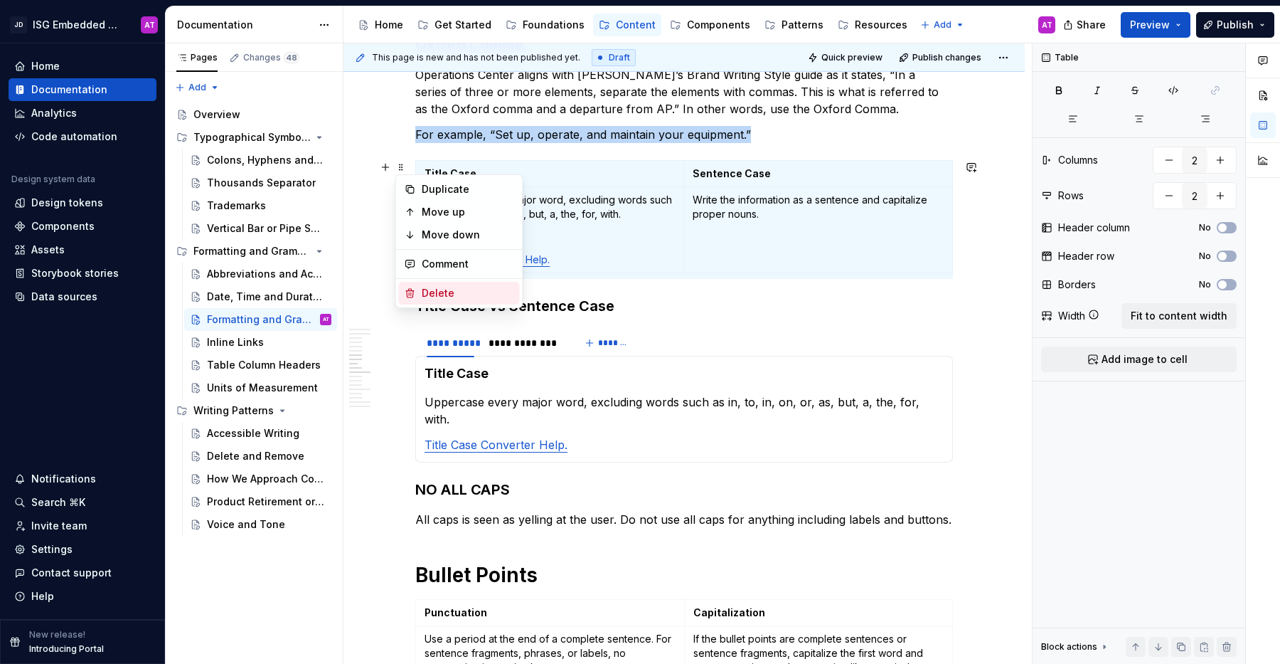
click at [457, 289] on div "Delete" at bounding box center [468, 293] width 92 height 14
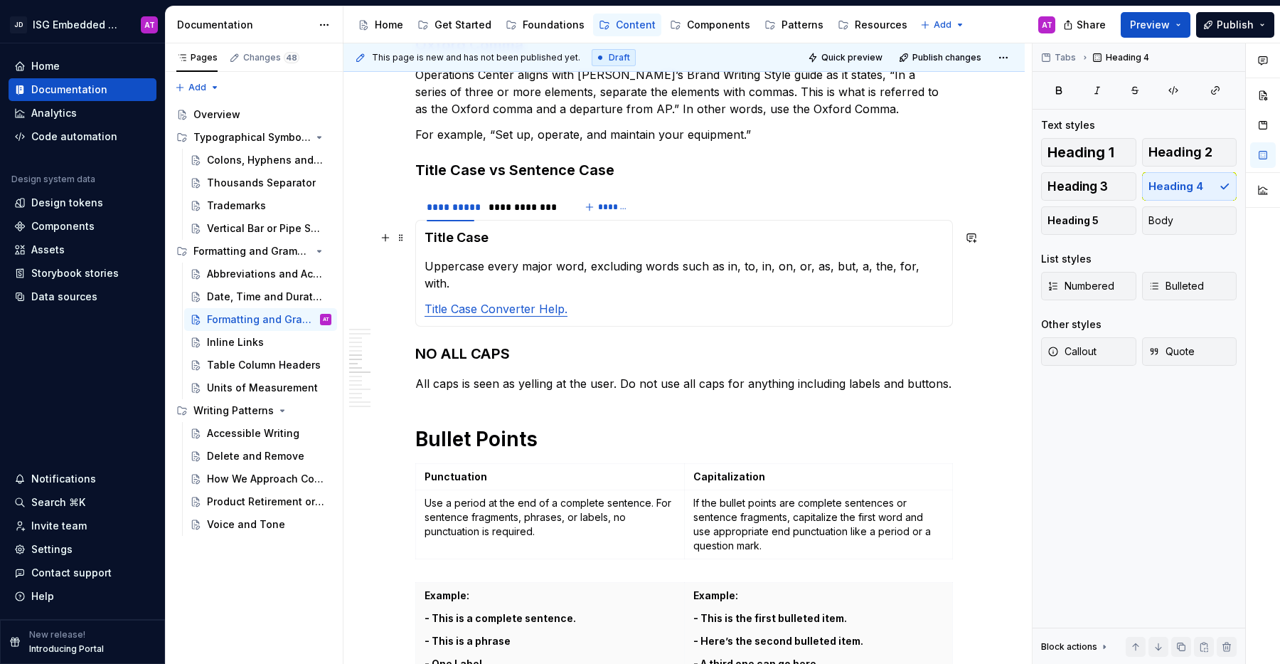
click at [506, 235] on h4 "Title Case" at bounding box center [684, 237] width 519 height 17
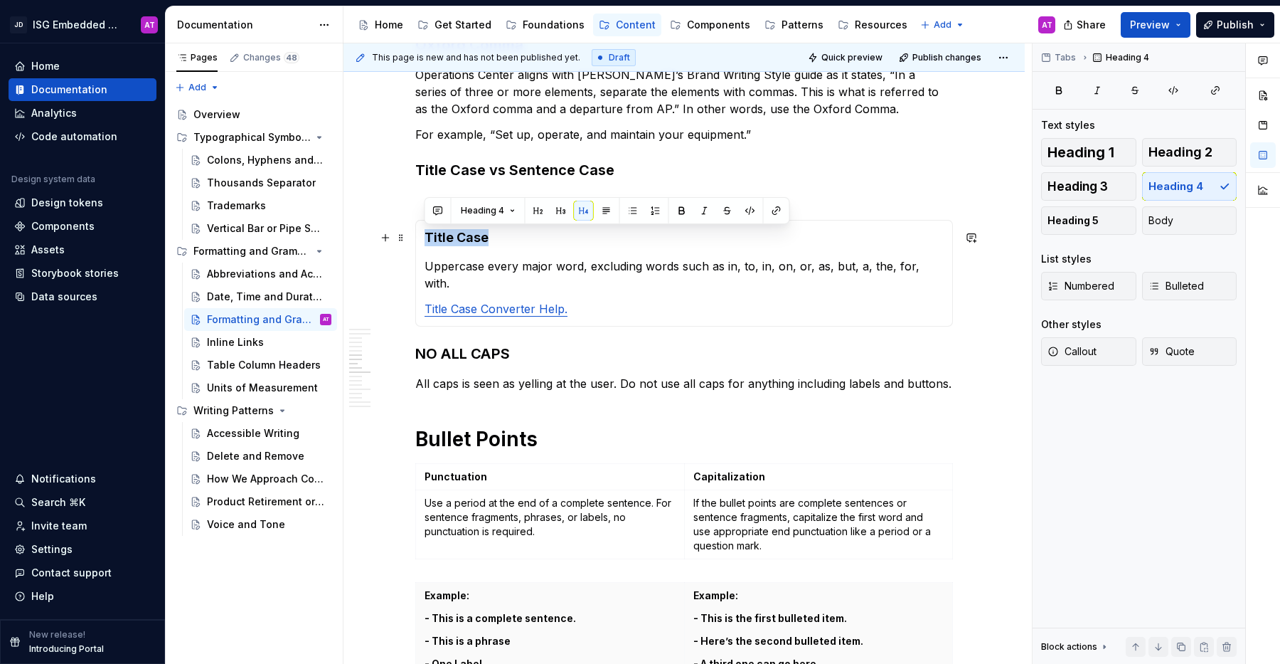
drag, startPoint x: 521, startPoint y: 238, endPoint x: 420, endPoint y: 236, distance: 101.7
click at [420, 236] on div "Title Case Uppercase every major word, excluding words such as in, to, in, on, …" at bounding box center [684, 273] width 538 height 107
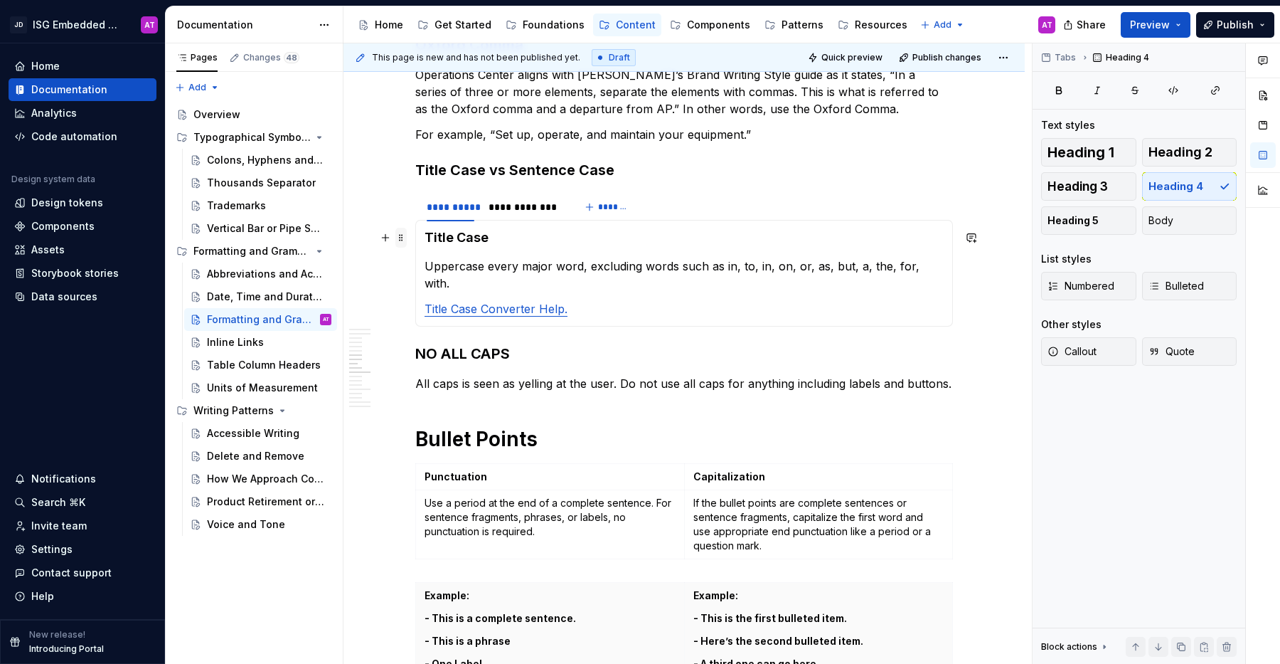
click at [403, 236] on span at bounding box center [400, 238] width 11 height 20
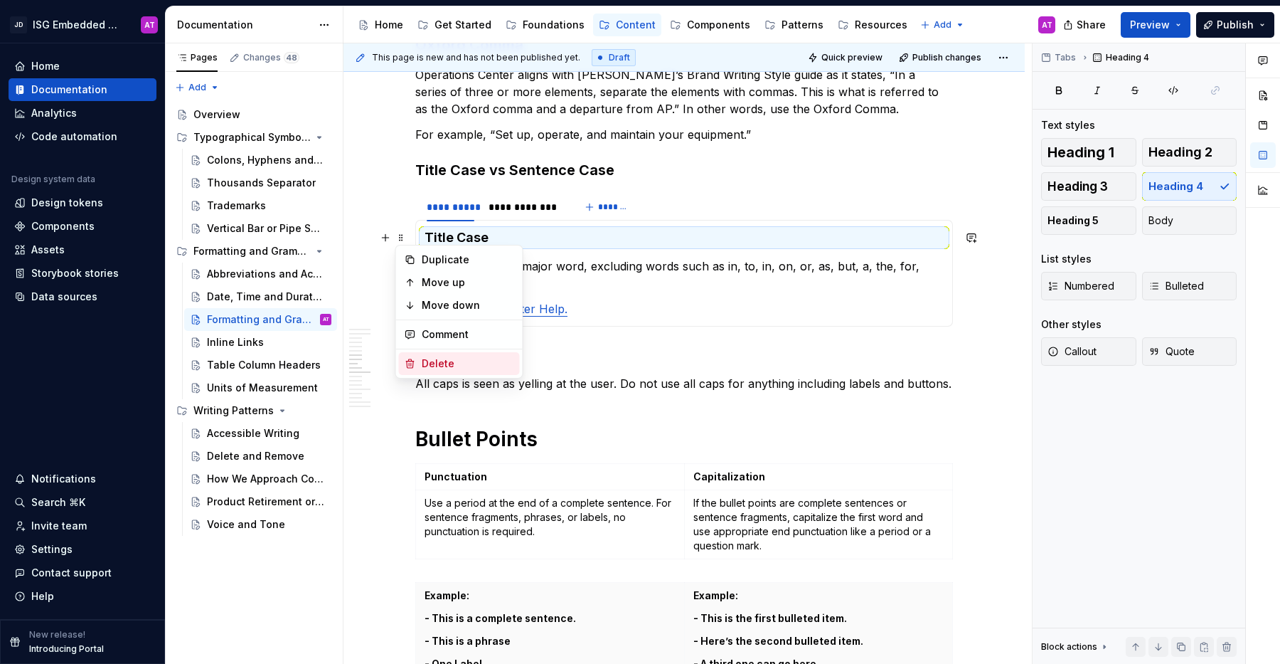
click at [438, 363] on div "Delete" at bounding box center [468, 363] width 92 height 14
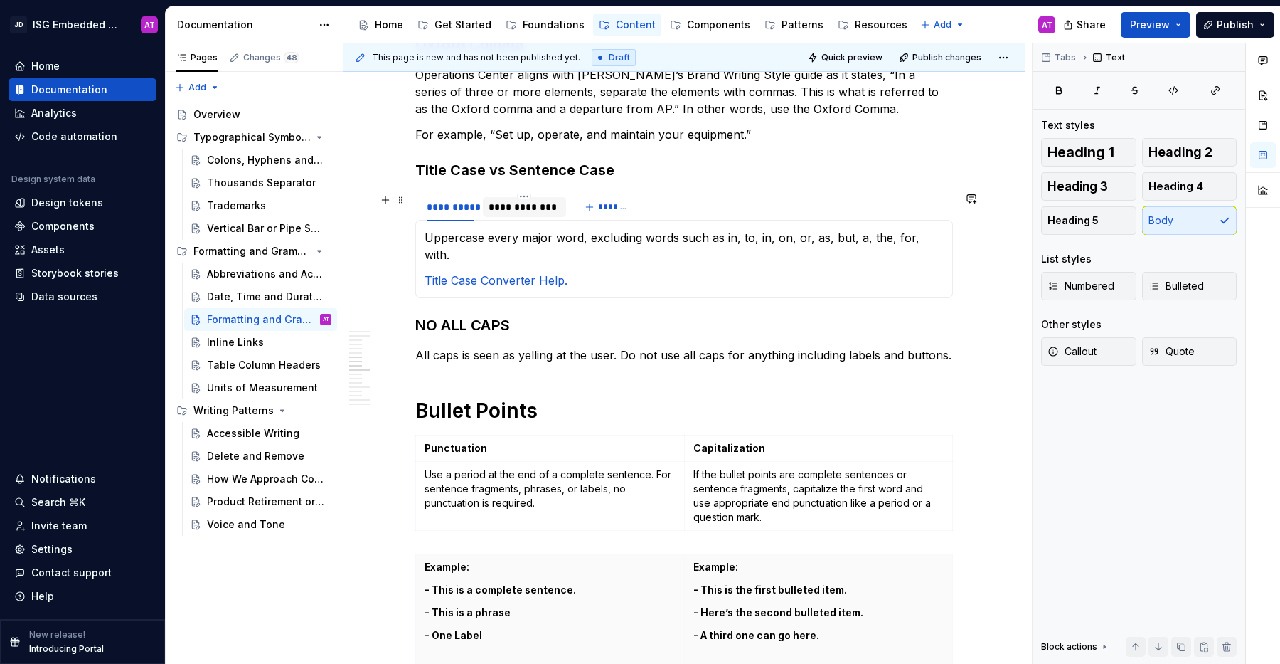
click at [516, 208] on div "**********" at bounding box center [525, 207] width 72 height 14
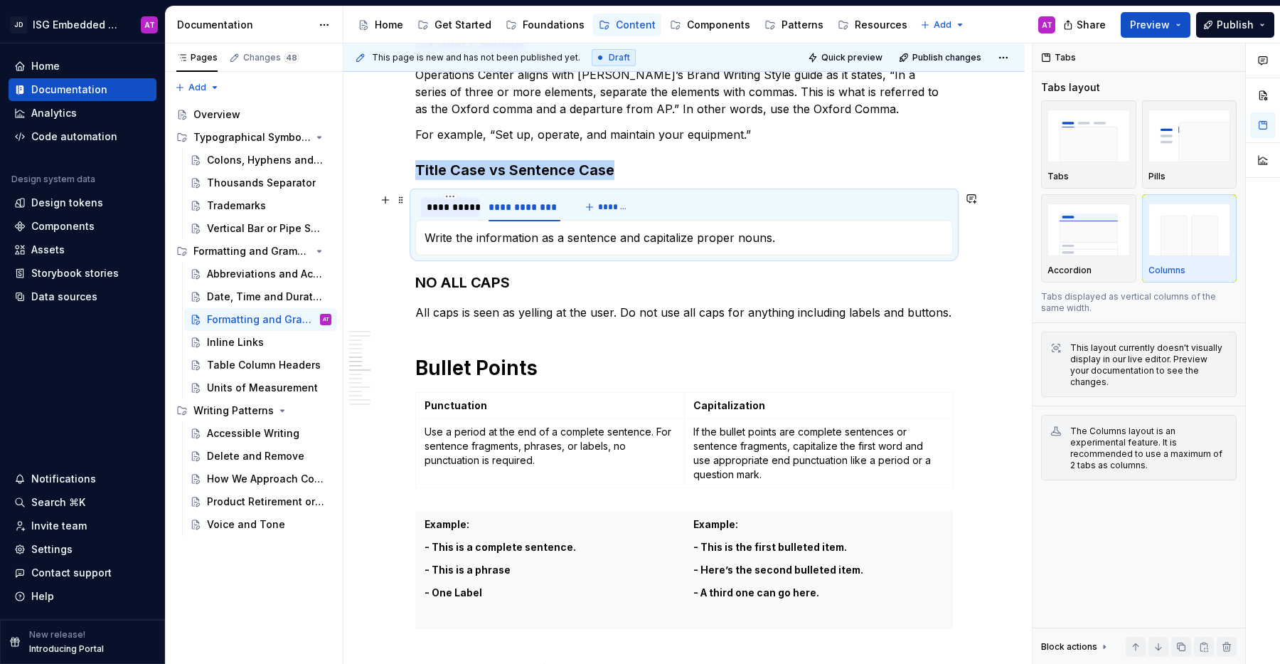
click at [453, 204] on div "**********" at bounding box center [451, 207] width 48 height 14
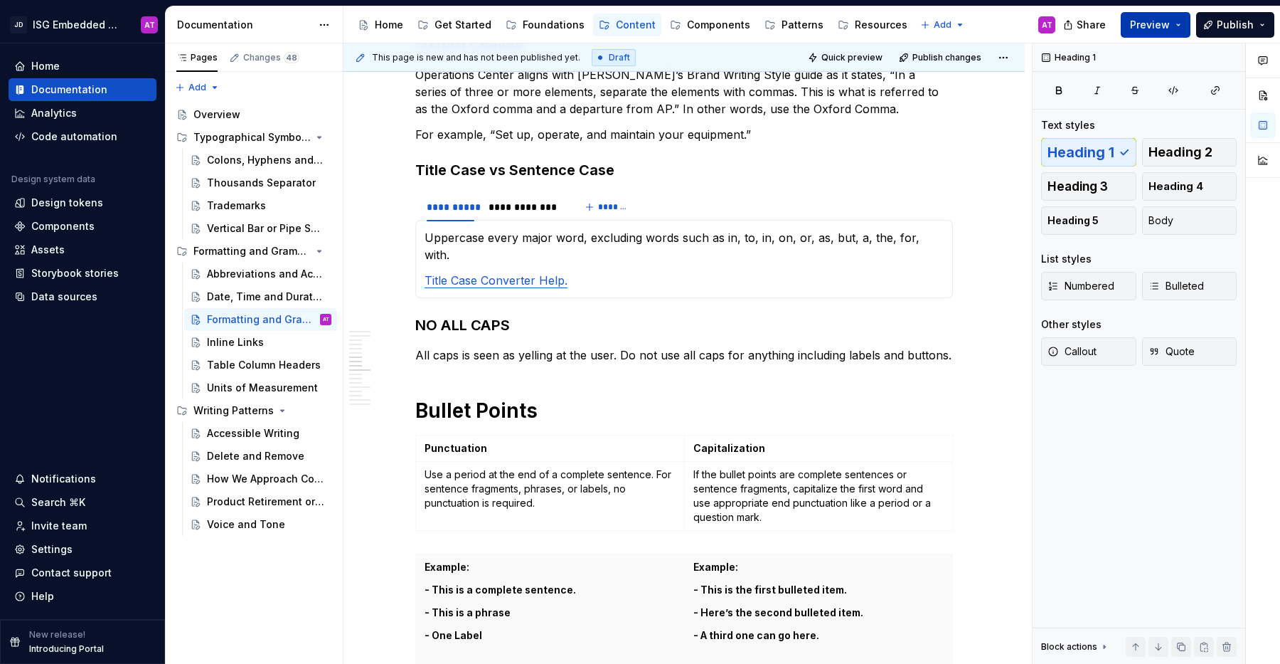
click at [1186, 25] on button "Preview" at bounding box center [1156, 25] width 70 height 26
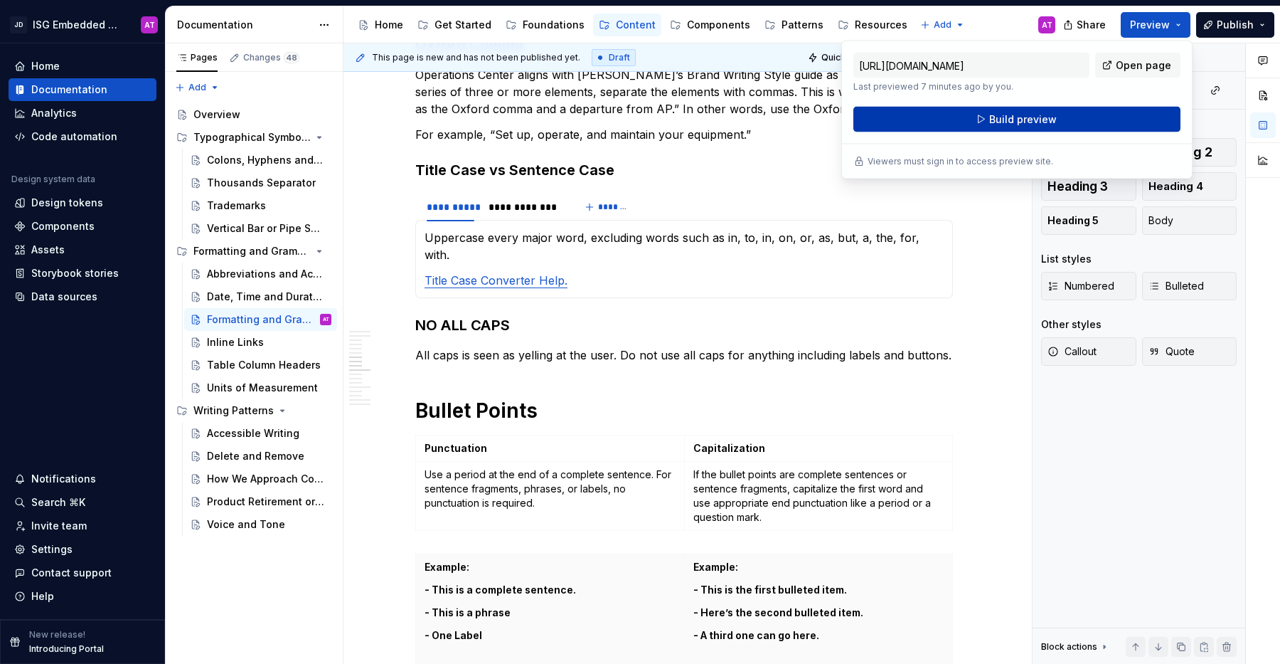
click at [1117, 122] on button "Build preview" at bounding box center [1017, 120] width 327 height 26
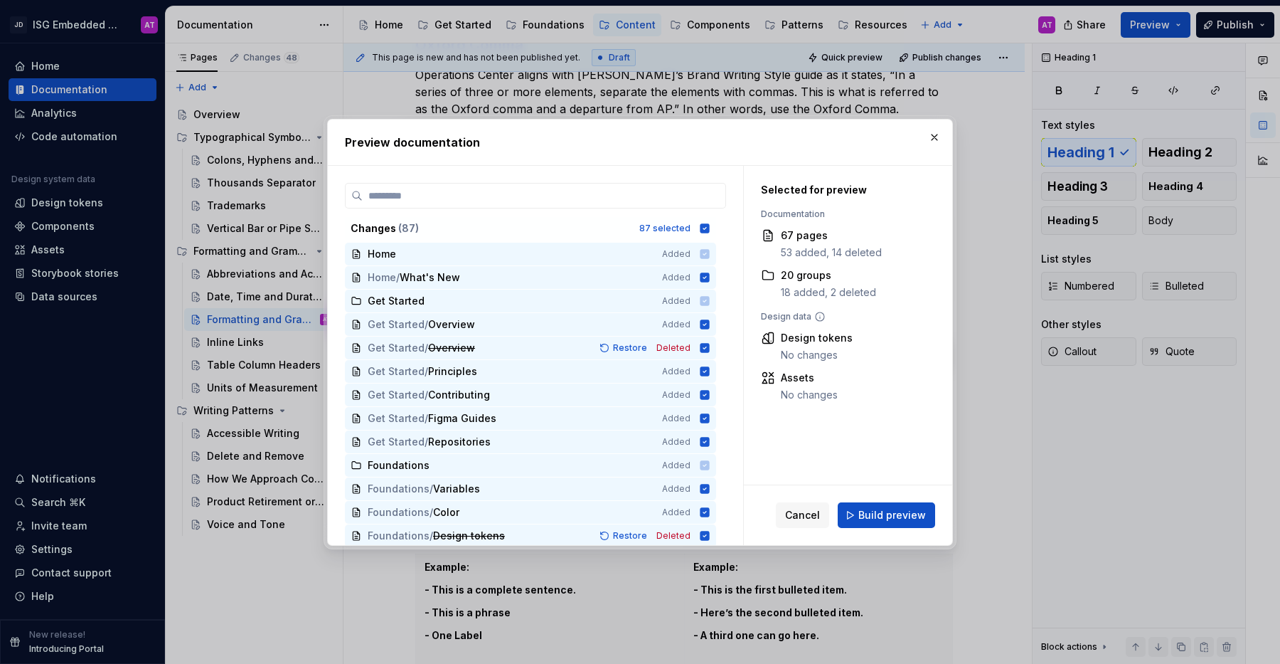
click at [869, 519] on span "Build preview" at bounding box center [893, 515] width 68 height 14
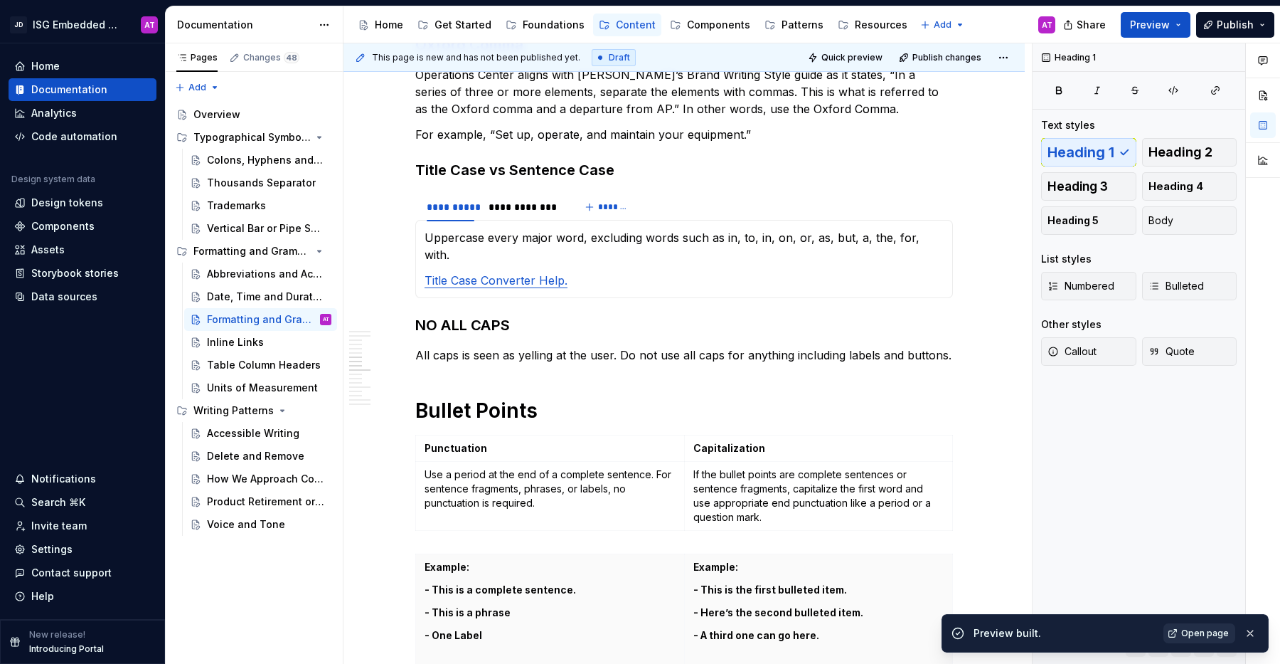
click at [1209, 634] on span "Open page" at bounding box center [1205, 632] width 48 height 11
click div "JD ISG Embedded Design System AT Home Documentation Analytics Code automation D…" at bounding box center [0, 0] width 0 height 0
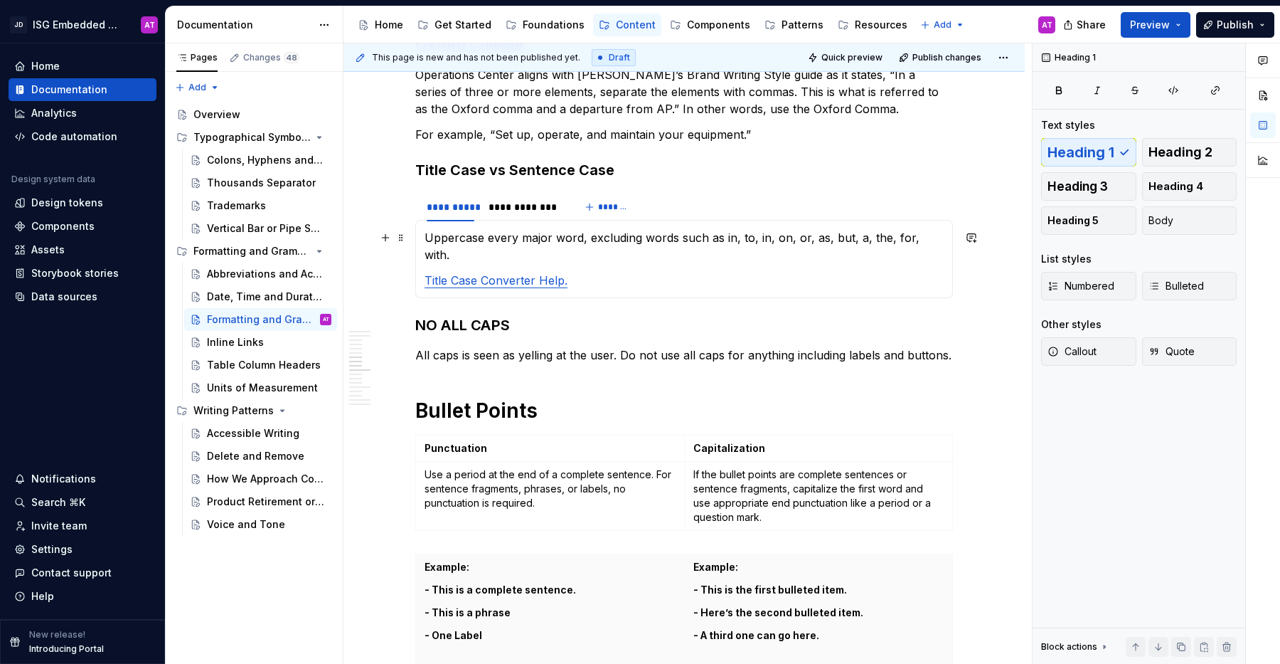
click at [427, 235] on p "Uppercase every major word, excluding words such as in, to, in, on, or, as, but…" at bounding box center [684, 246] width 519 height 34
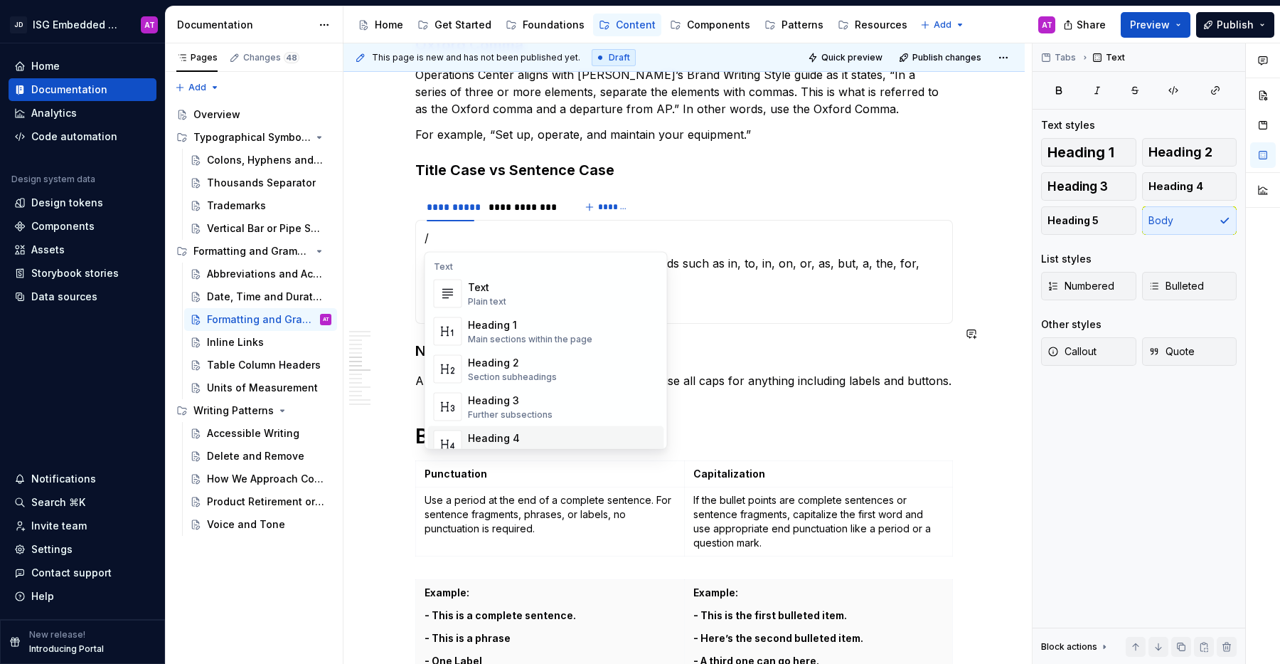
click at [588, 435] on div "Heading 4 Details in subsections" at bounding box center [563, 444] width 191 height 28
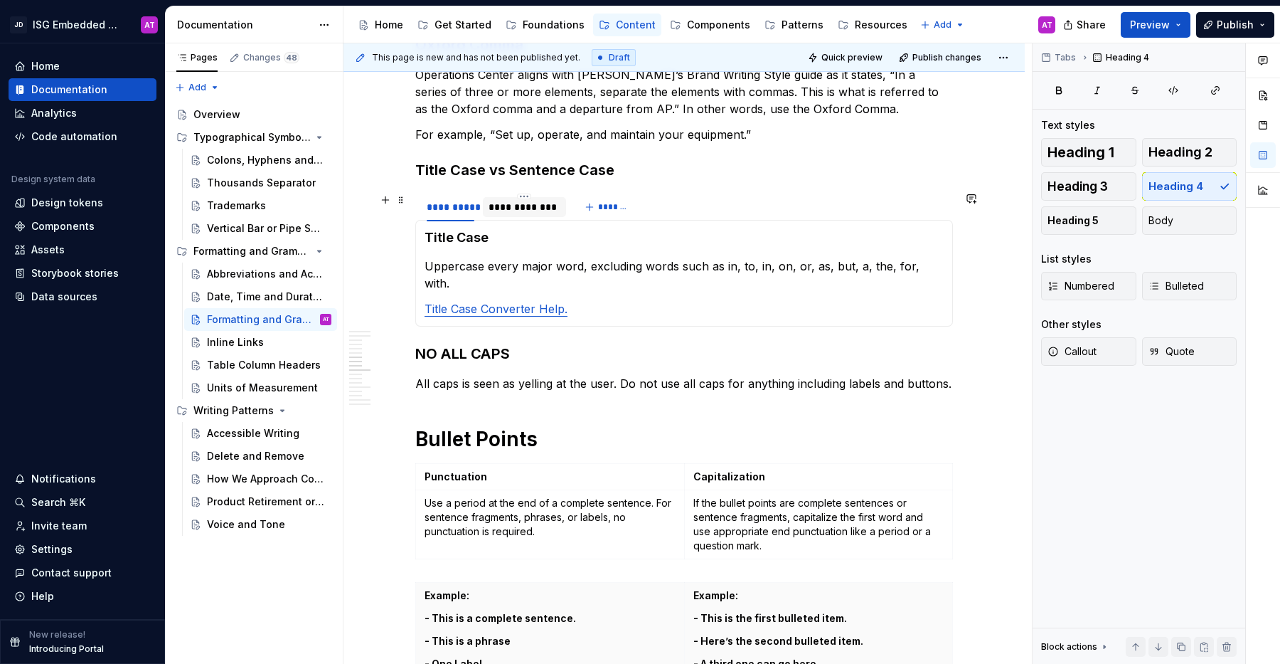
click at [535, 211] on div "**********" at bounding box center [525, 207] width 72 height 14
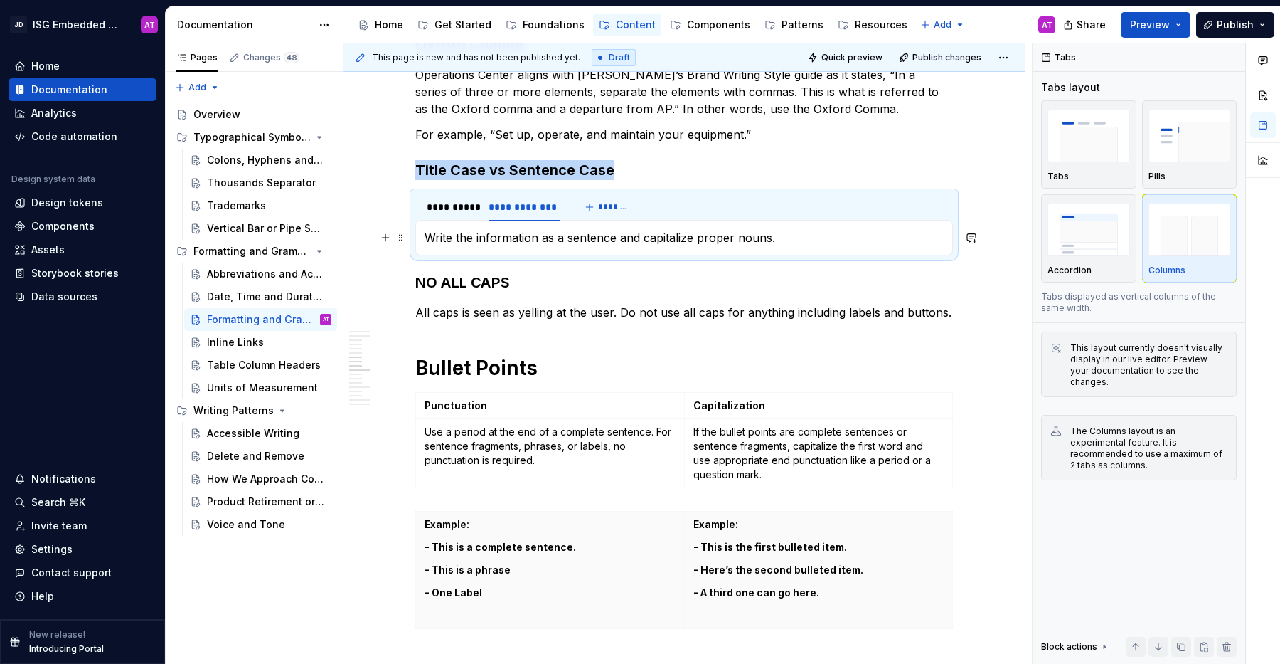
click at [425, 239] on p "Write the information as a sentence and capitalize proper nouns." at bounding box center [684, 237] width 519 height 17
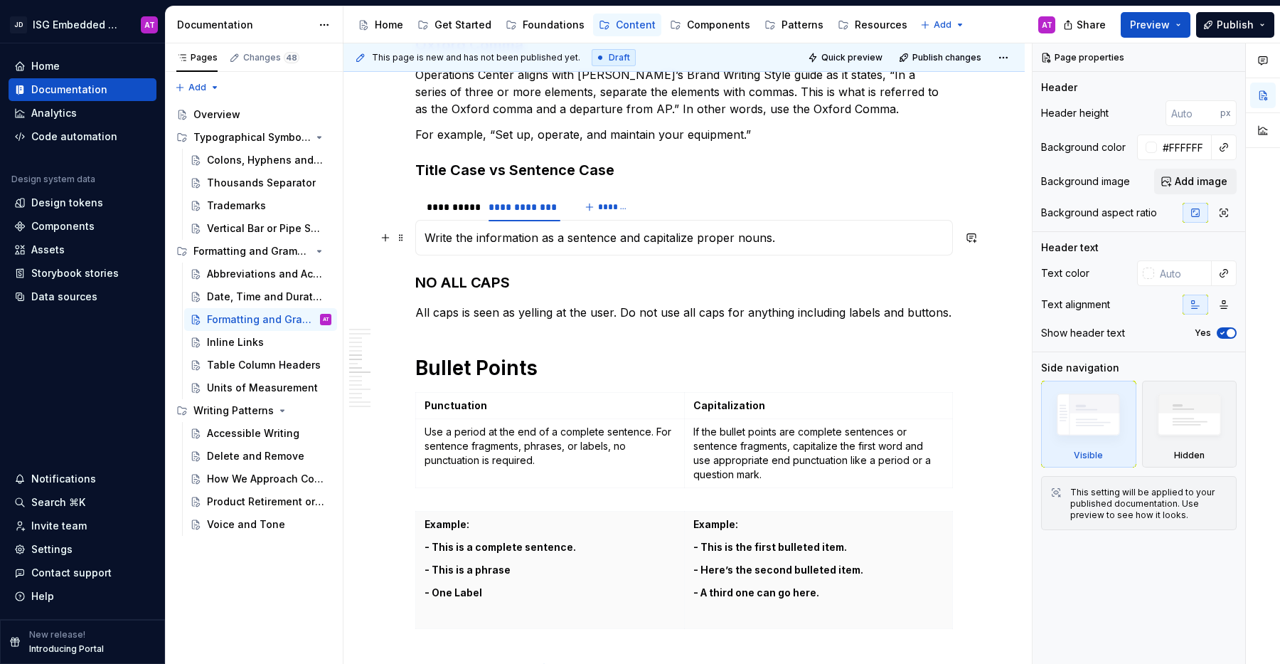
click at [426, 238] on p "Write the information as a sentence and capitalize proper nouns." at bounding box center [684, 237] width 519 height 17
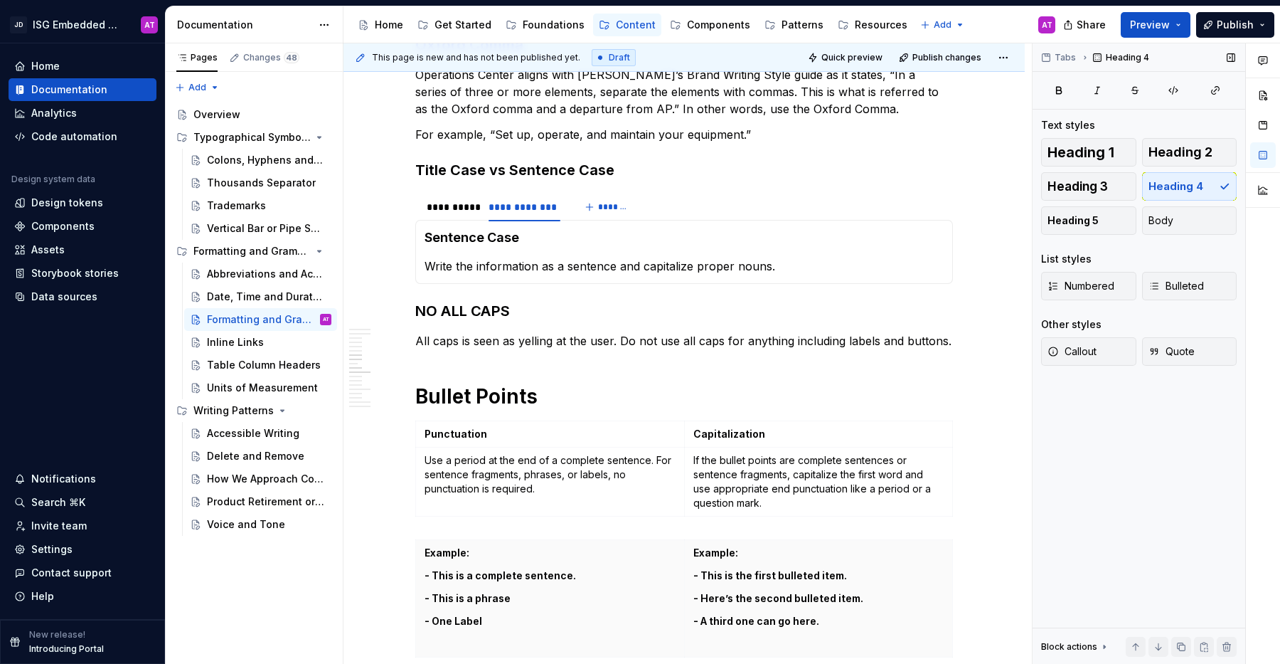
click at [1081, 448] on div "Tabs Heading 4 Text styles Heading 1 Heading 2 Heading 3 Heading 4 Heading 5 Bo…" at bounding box center [1139, 353] width 213 height 621
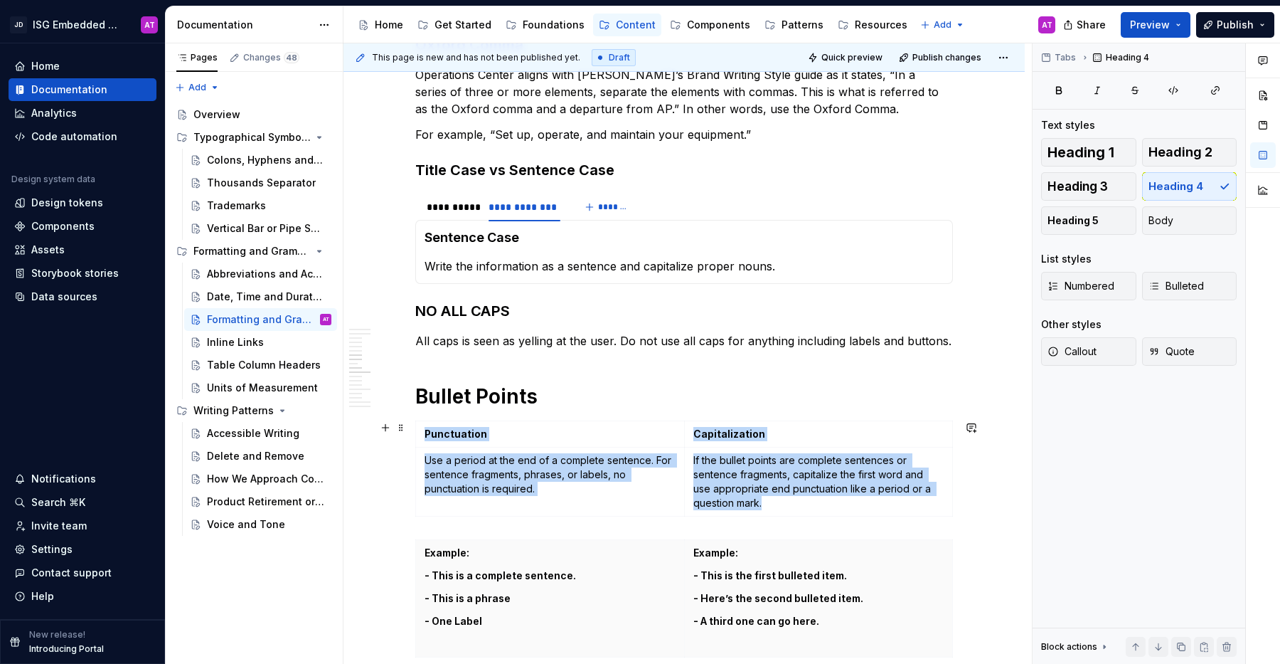
scroll to position [915, 0]
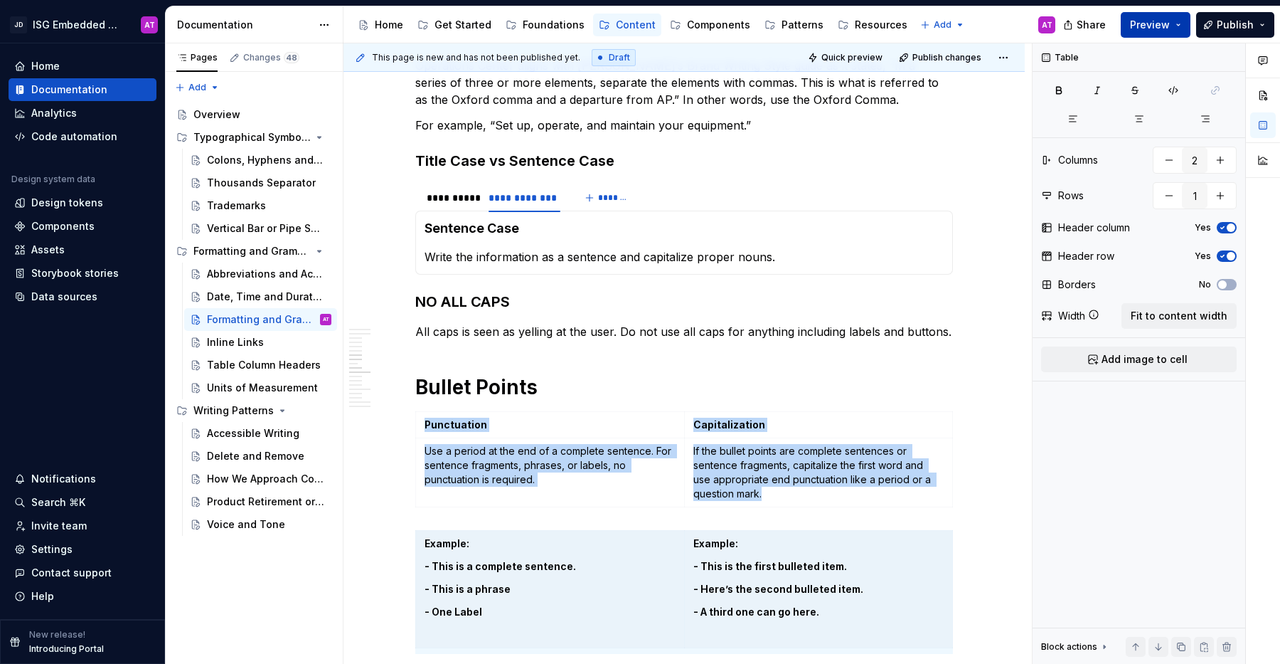
click at [1178, 26] on button "Preview" at bounding box center [1156, 25] width 70 height 26
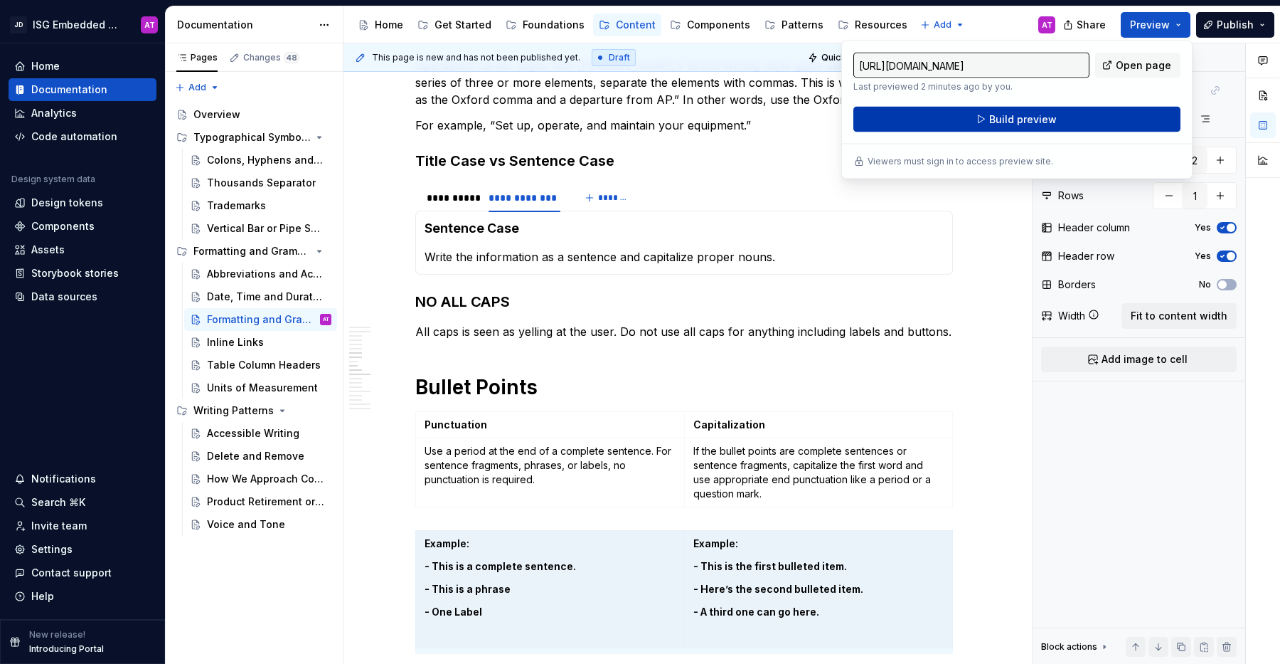
click at [1137, 119] on button "Build preview" at bounding box center [1017, 120] width 327 height 26
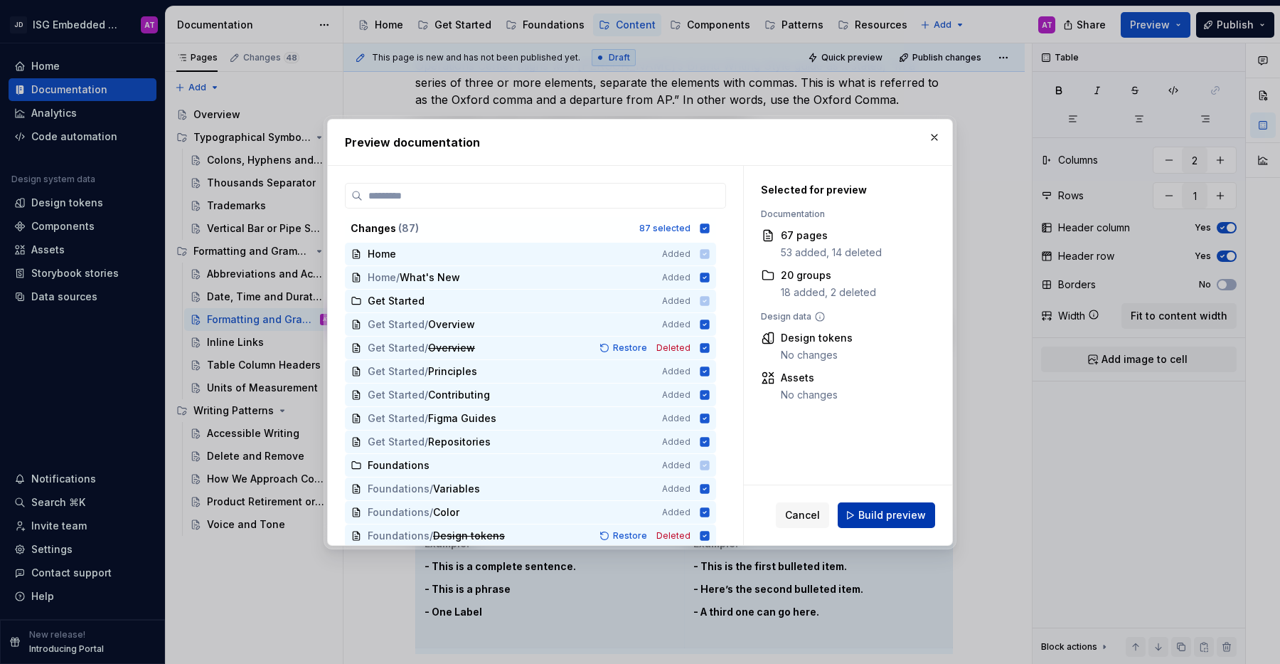
click at [925, 518] on button "Build preview" at bounding box center [886, 515] width 97 height 26
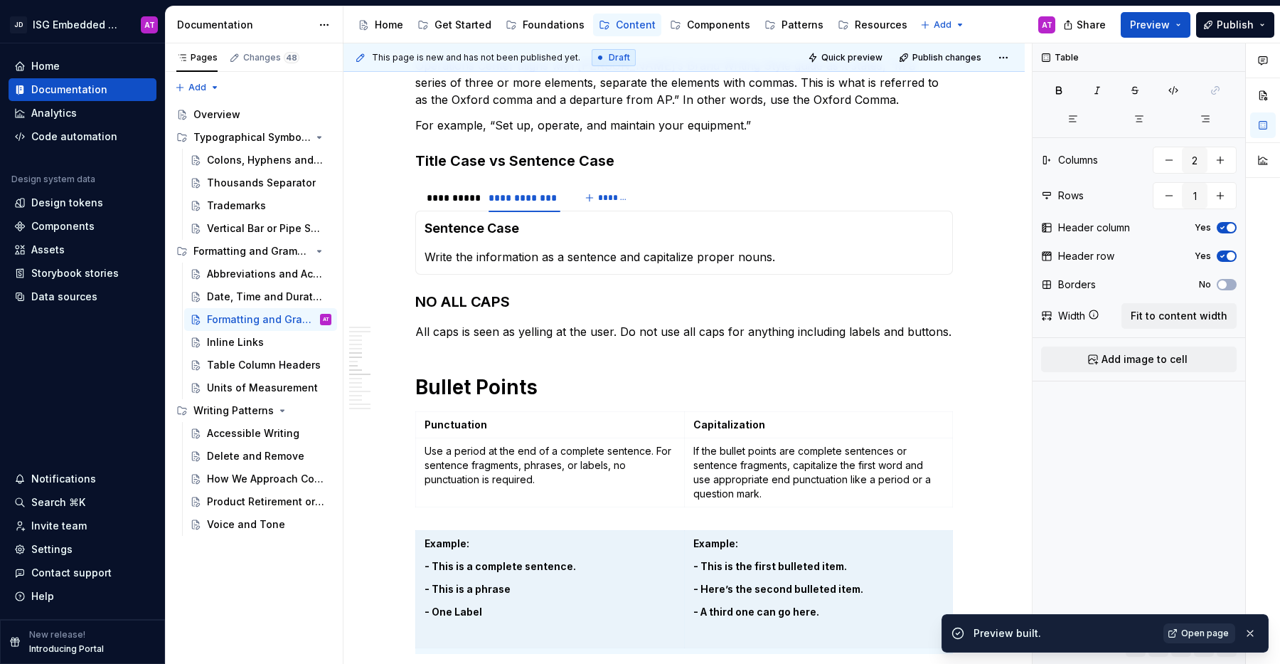
click at [1204, 629] on span "Open page" at bounding box center [1205, 632] width 48 height 11
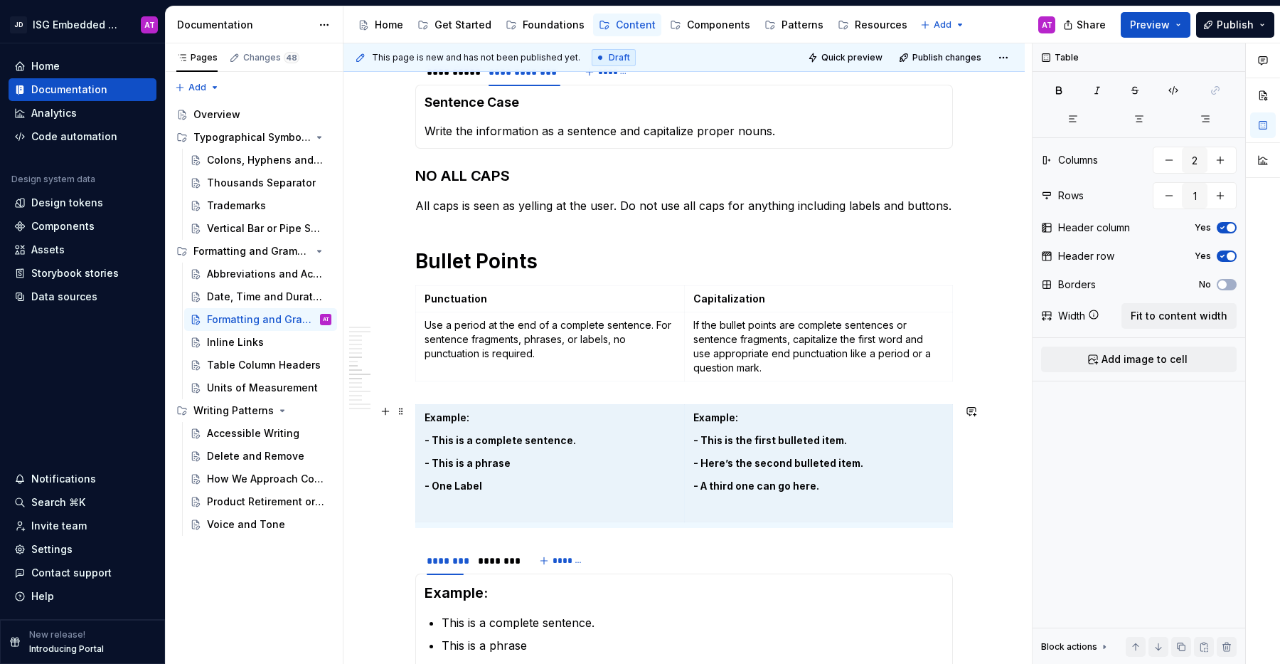
scroll to position [1040, 0]
click at [447, 264] on h1 "Bullet Points" at bounding box center [684, 262] width 538 height 26
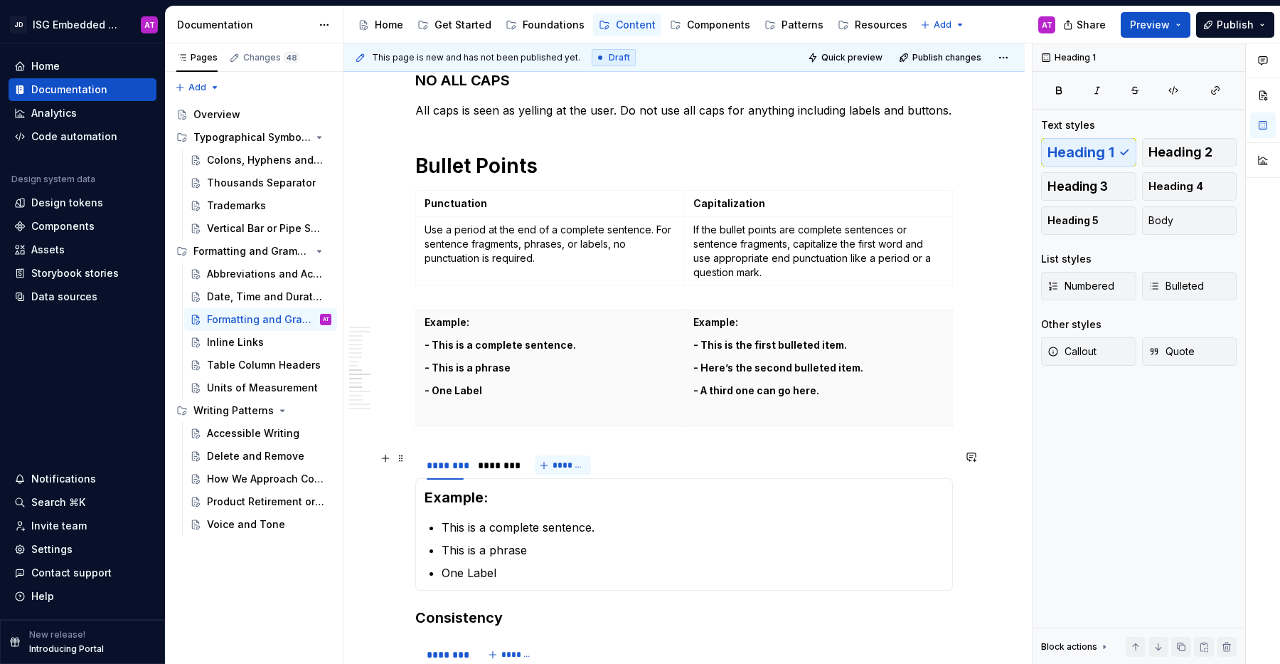
scroll to position [1138, 0]
click at [487, 464] on div "********" at bounding box center [496, 463] width 37 height 14
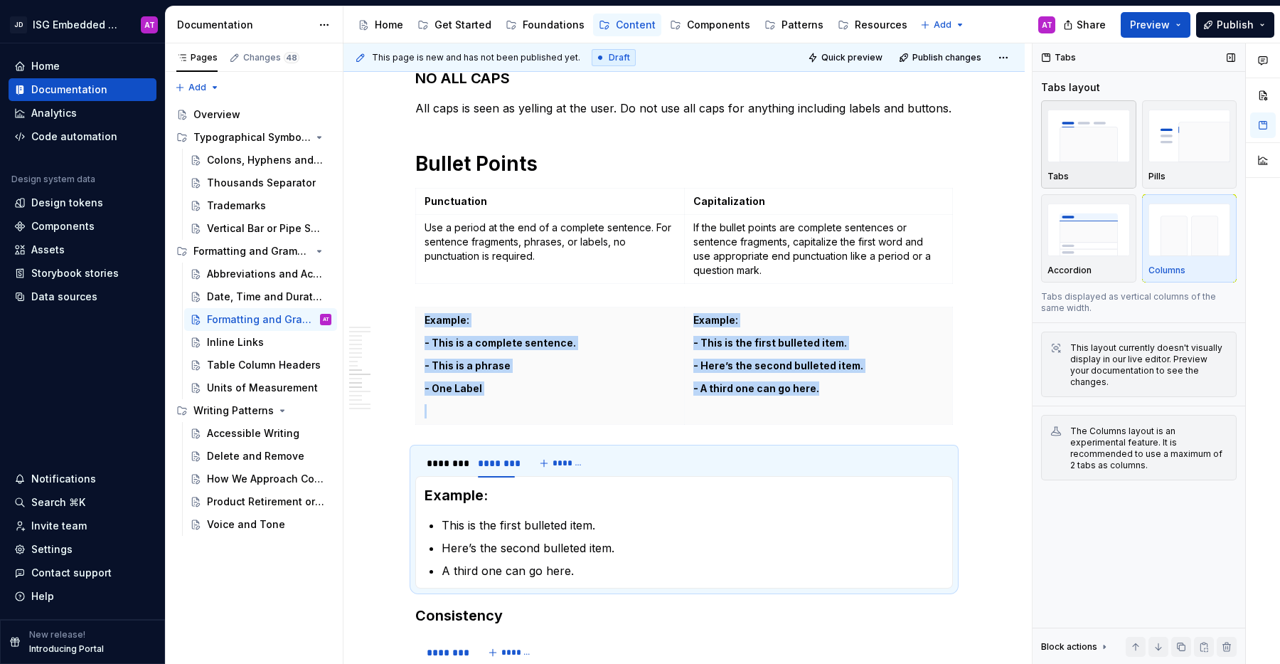
click at [1120, 169] on div "Tabs" at bounding box center [1089, 144] width 83 height 75
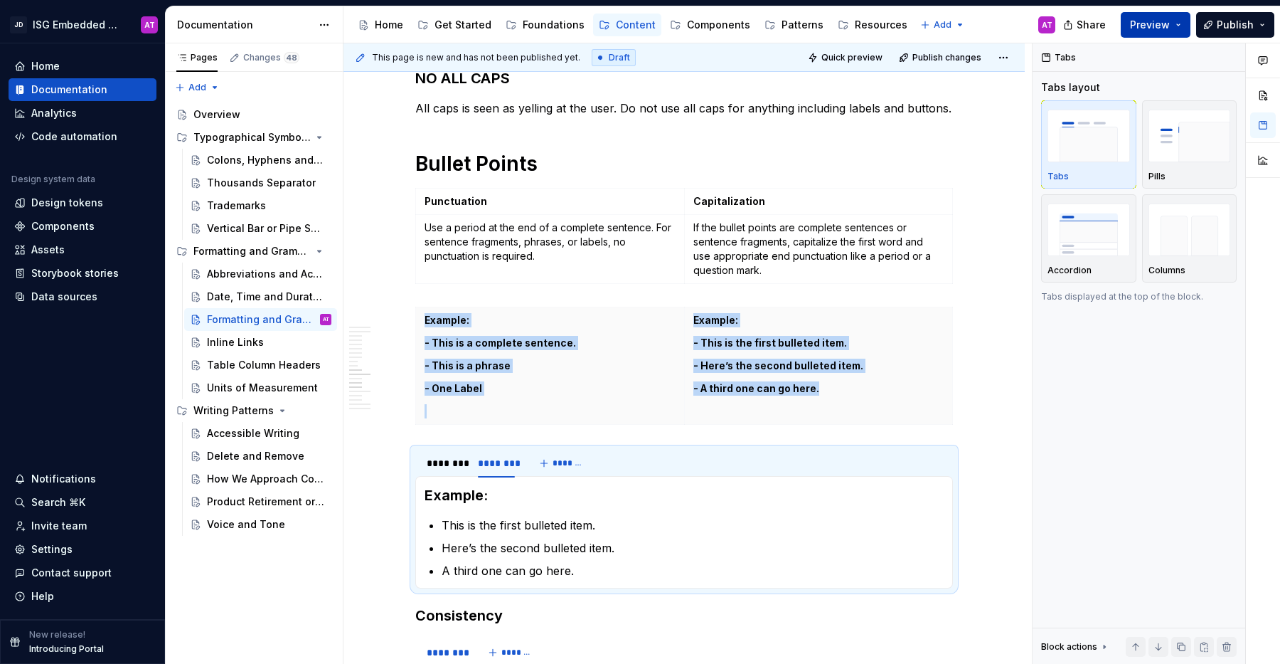
click at [1184, 30] on button "Preview" at bounding box center [1156, 25] width 70 height 26
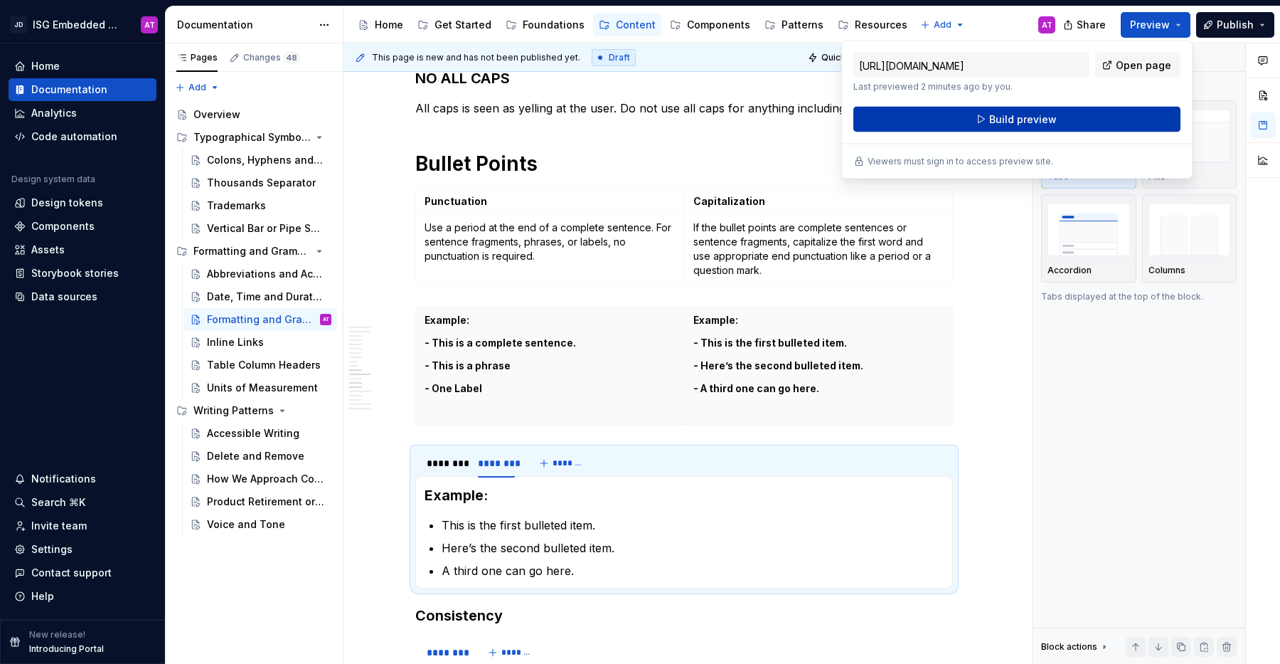
click at [1170, 126] on button "Build preview" at bounding box center [1017, 120] width 327 height 26
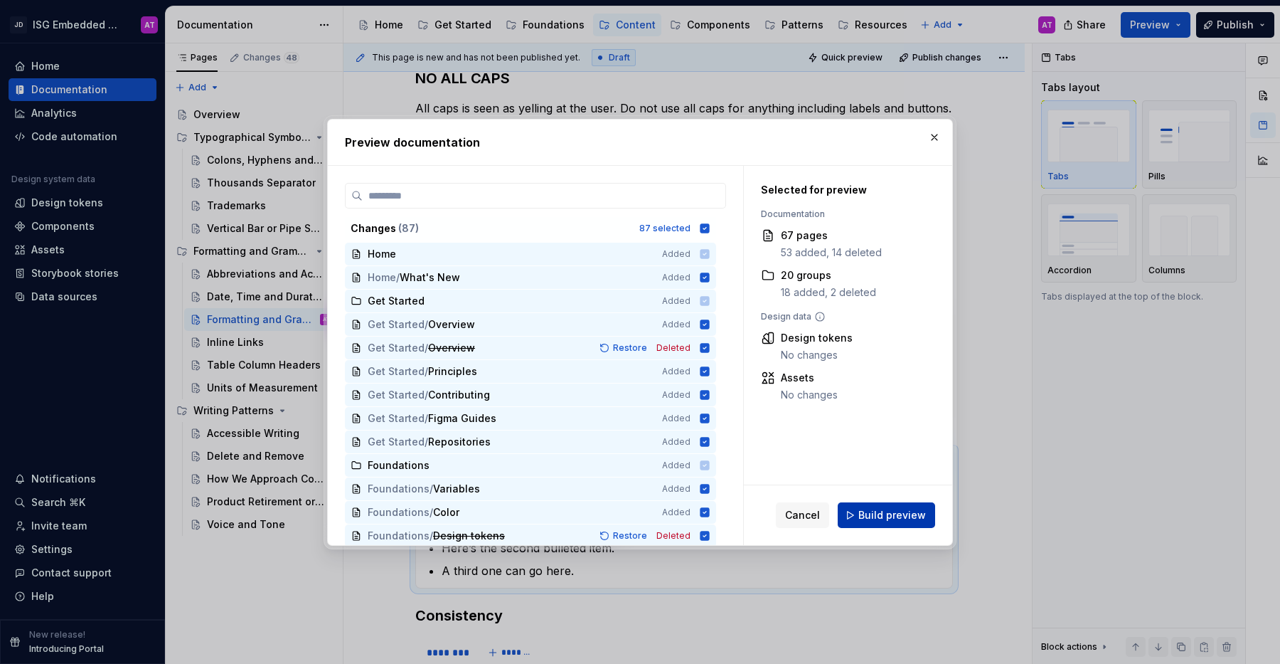
click at [925, 511] on button "Build preview" at bounding box center [886, 515] width 97 height 26
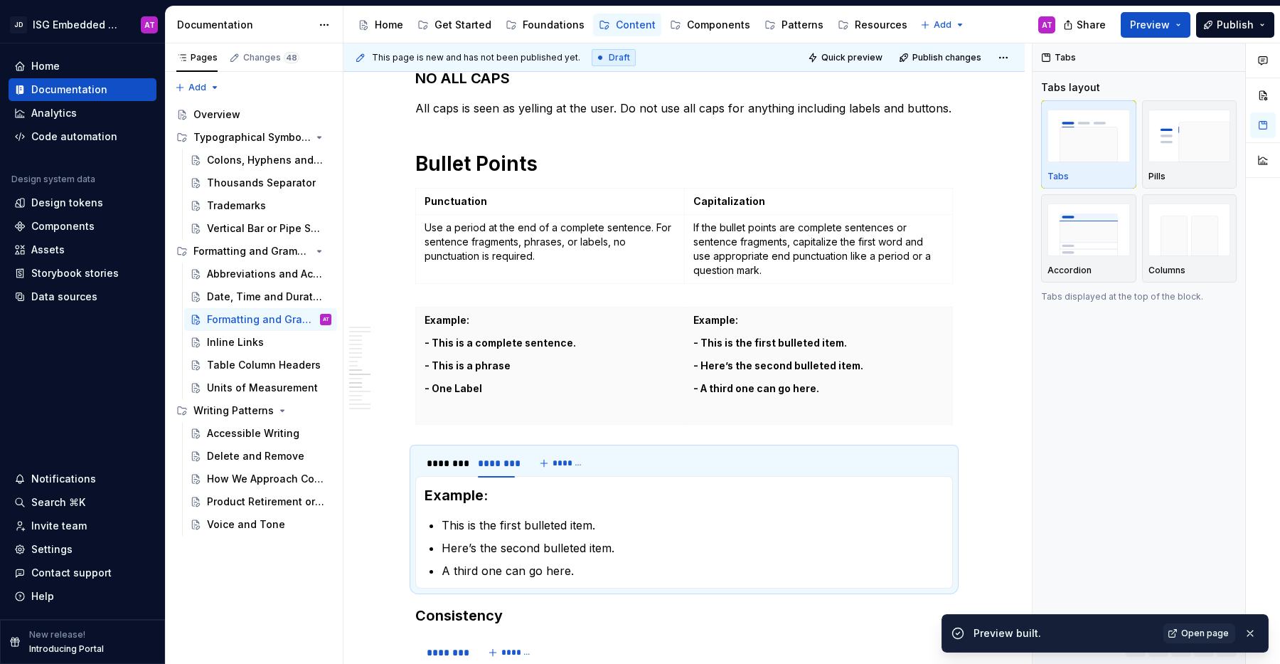
click at [1216, 632] on span "Open page" at bounding box center [1205, 632] width 48 height 11
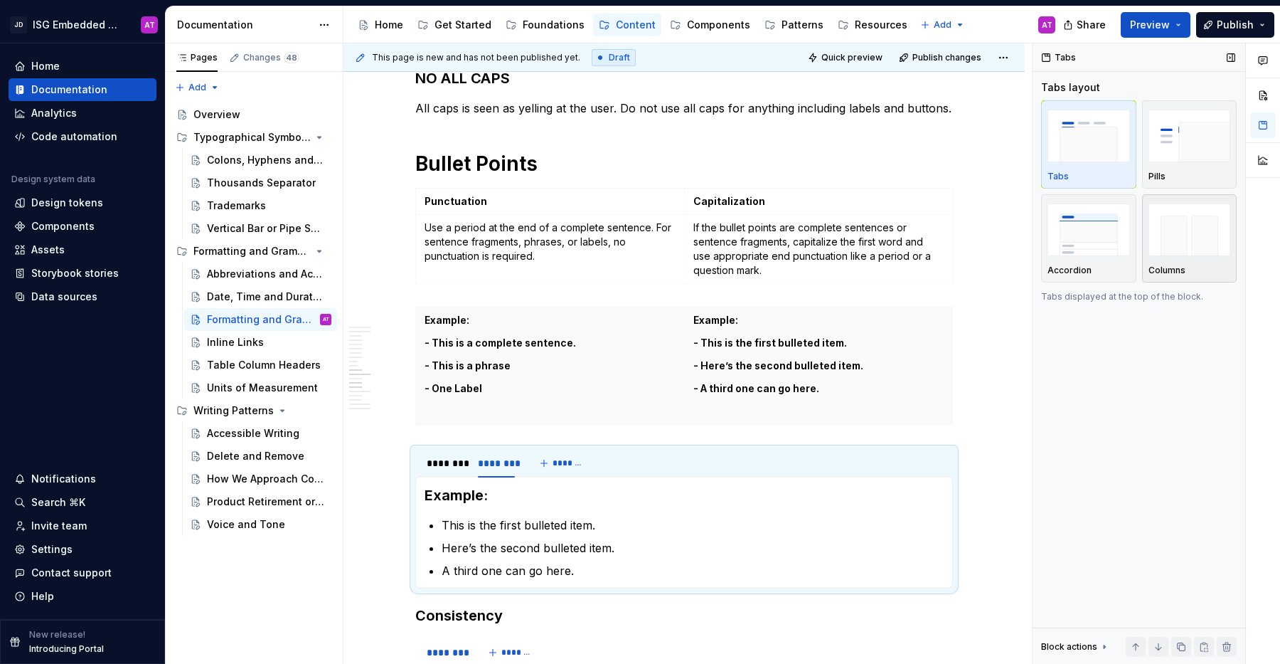
click at [1174, 240] on img "button" at bounding box center [1190, 229] width 83 height 52
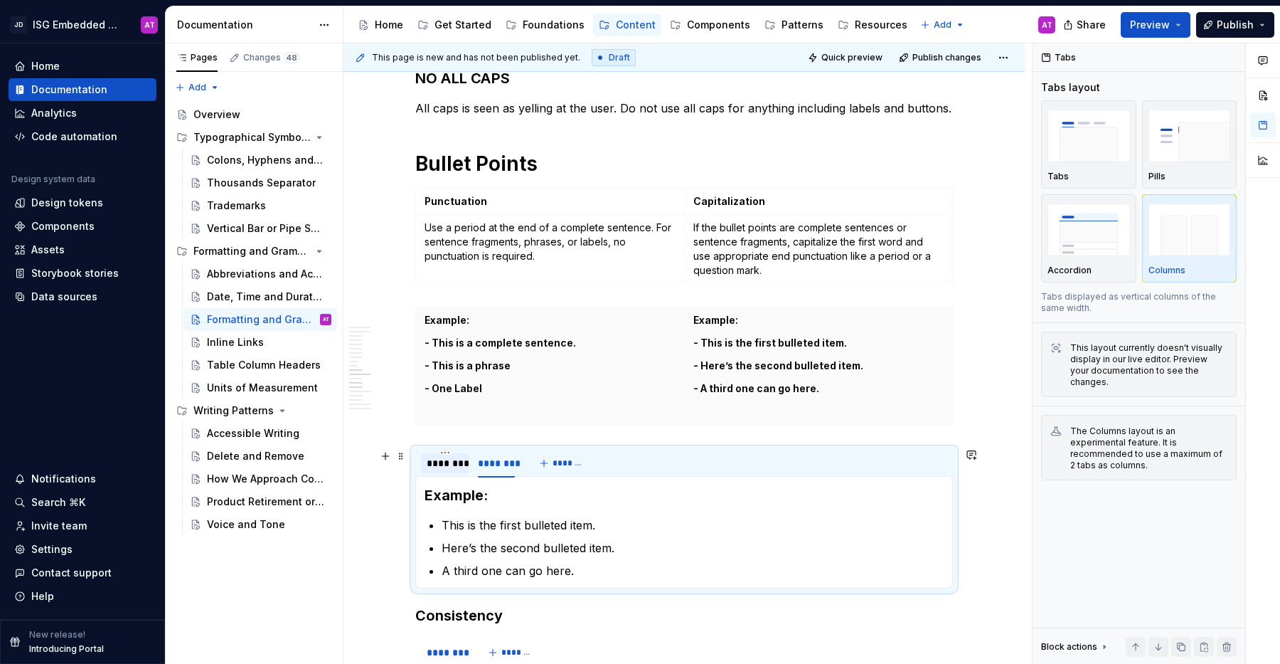
click at [453, 464] on div "********" at bounding box center [445, 463] width 37 height 14
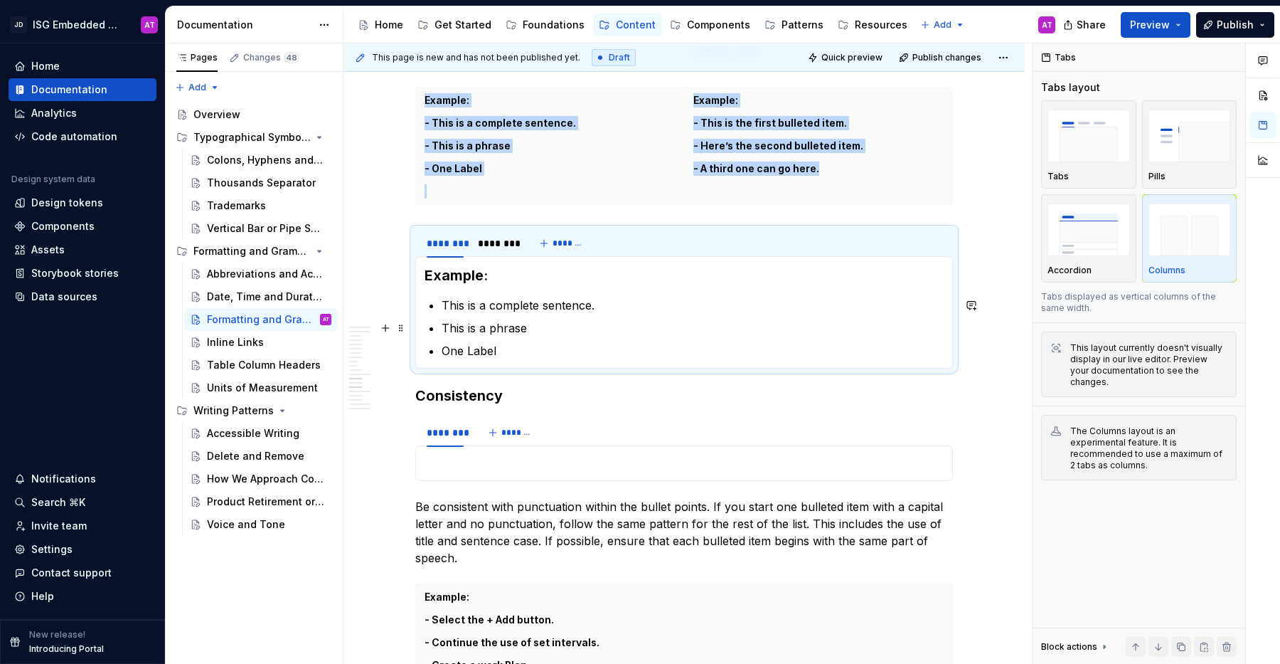
scroll to position [1362, 0]
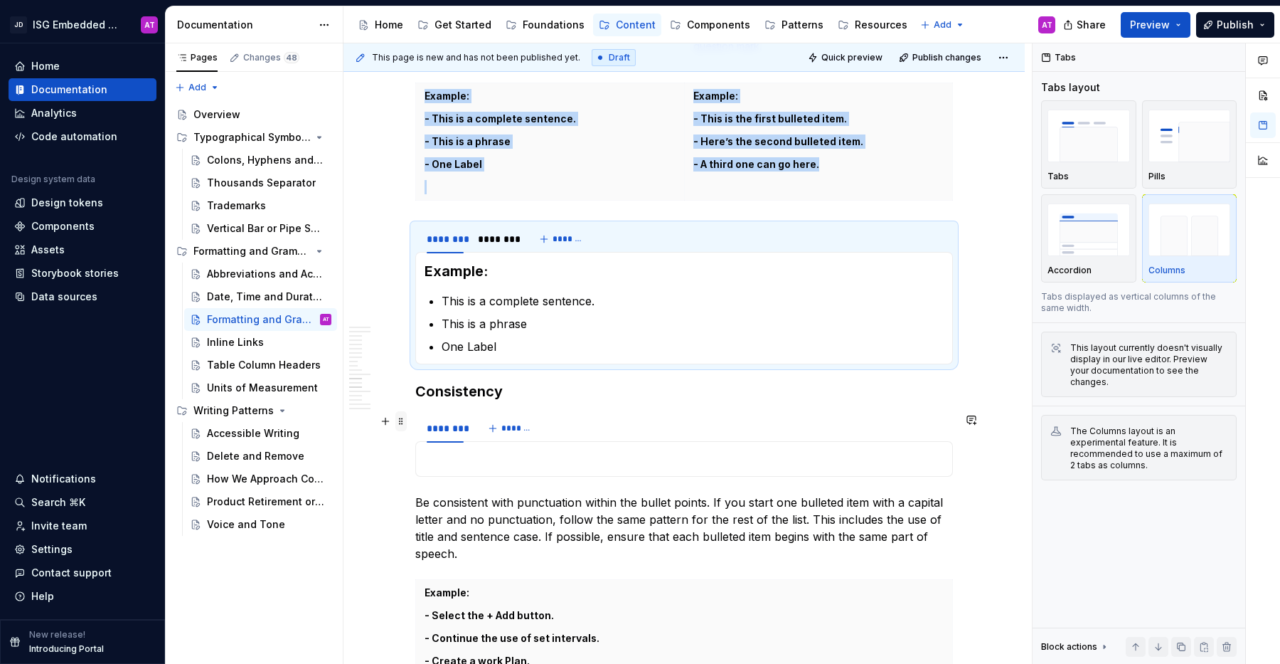
click at [398, 424] on span at bounding box center [400, 421] width 11 height 20
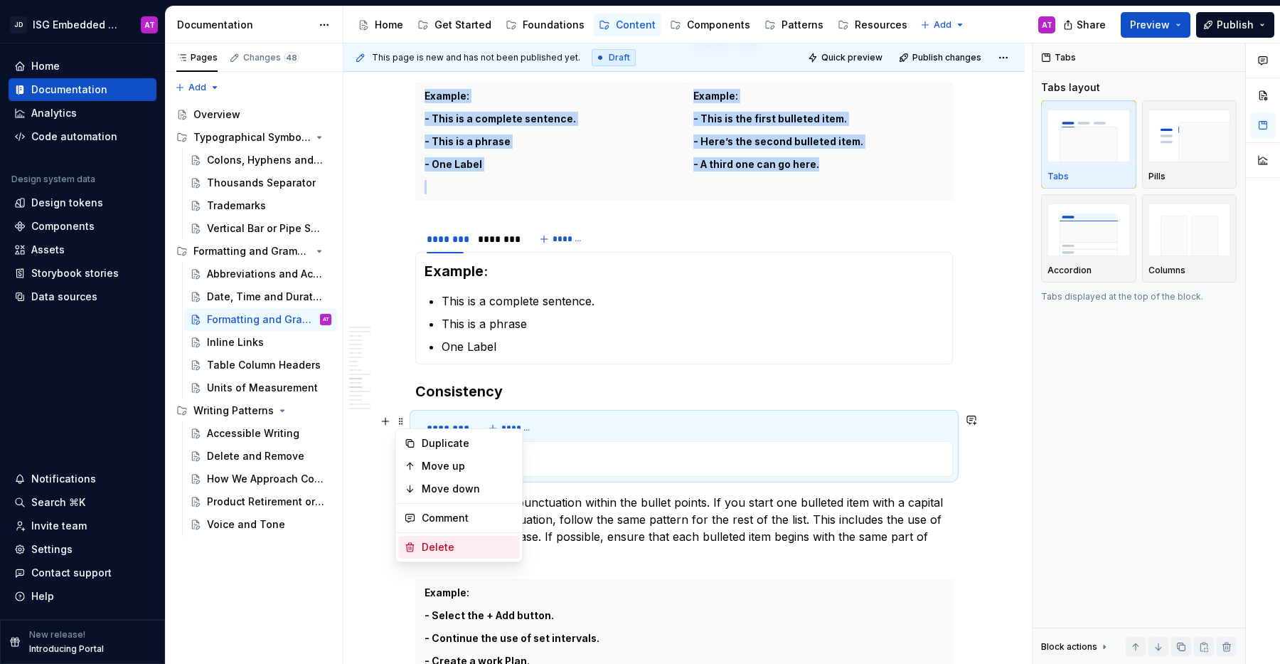
click at [451, 554] on div "Delete" at bounding box center [459, 547] width 121 height 23
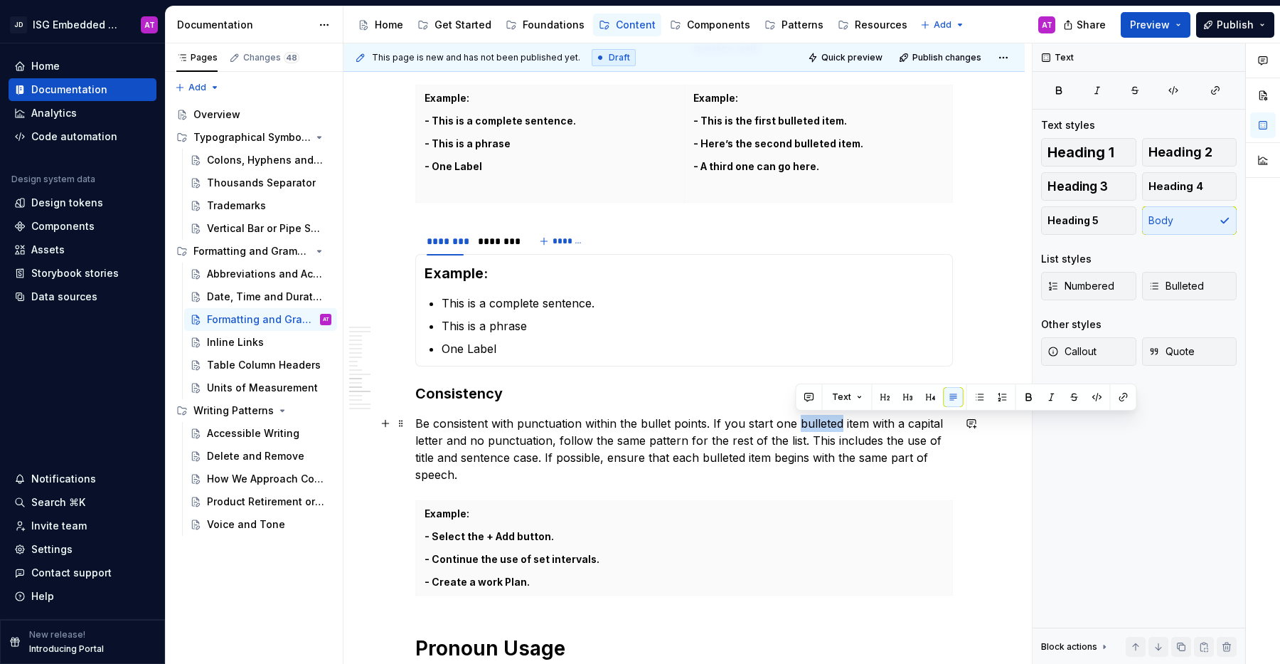
scroll to position [1359, 0]
click at [742, 437] on p "Be consistent with punctuation within the bullet points. If you start one bulle…" at bounding box center [684, 449] width 538 height 68
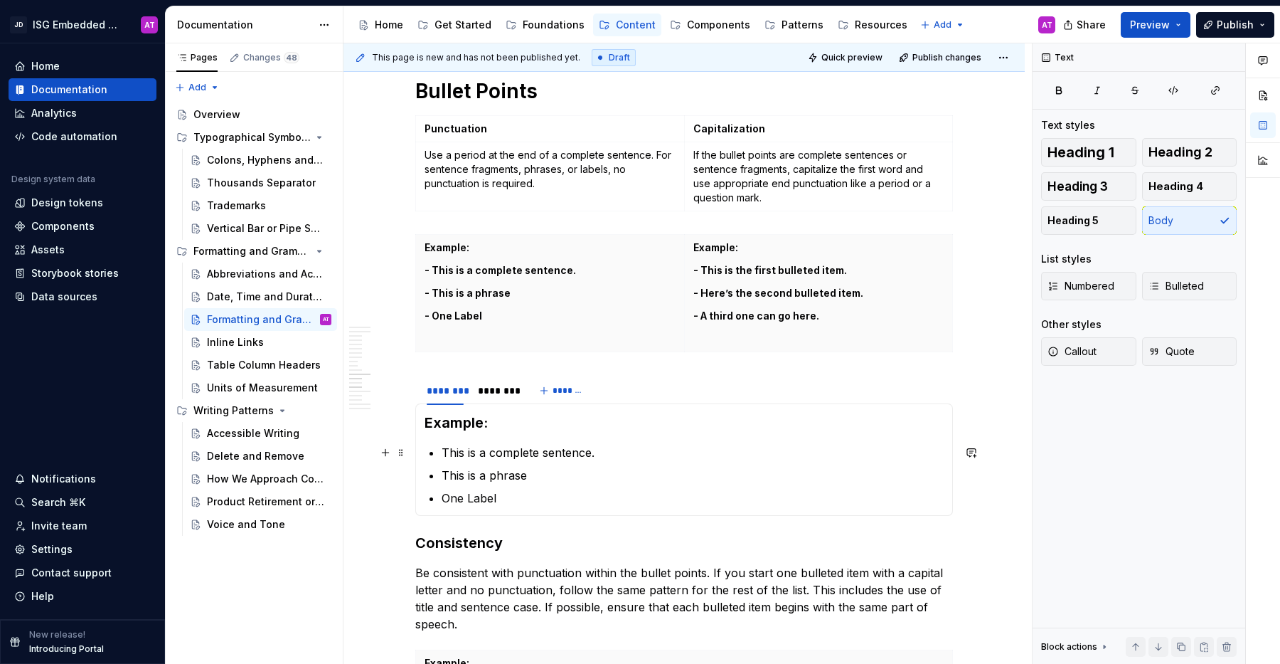
scroll to position [1206, 0]
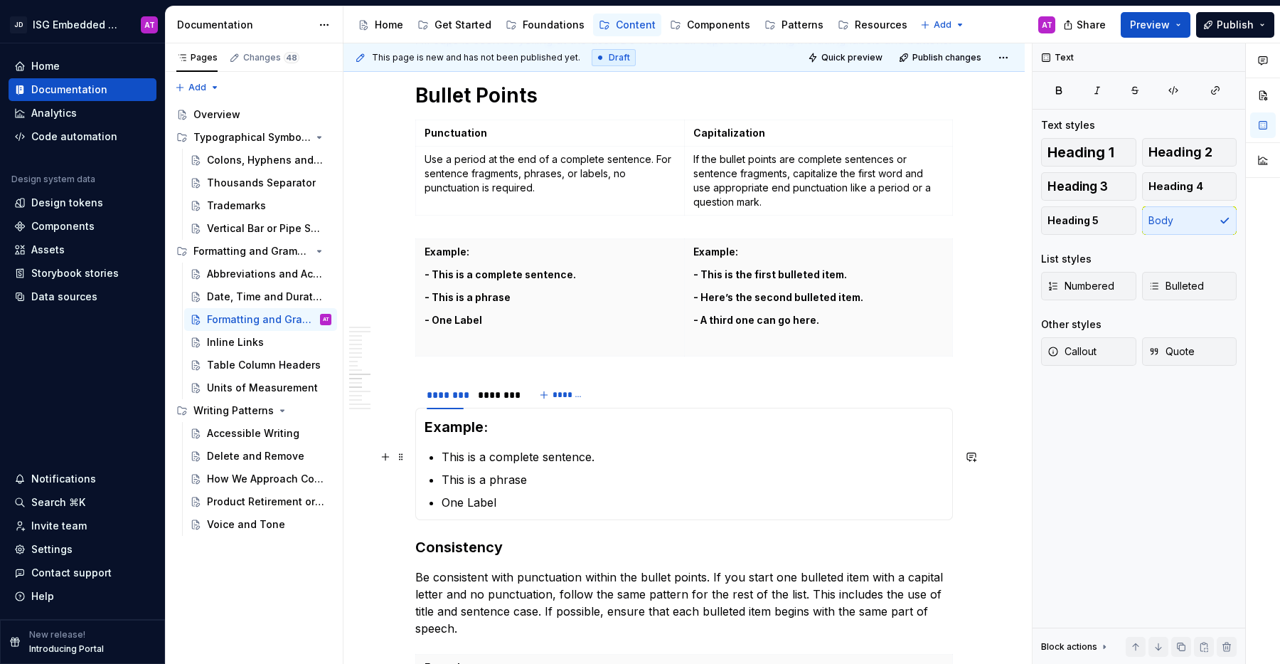
type textarea "*"
click at [506, 398] on div "********" at bounding box center [496, 395] width 37 height 14
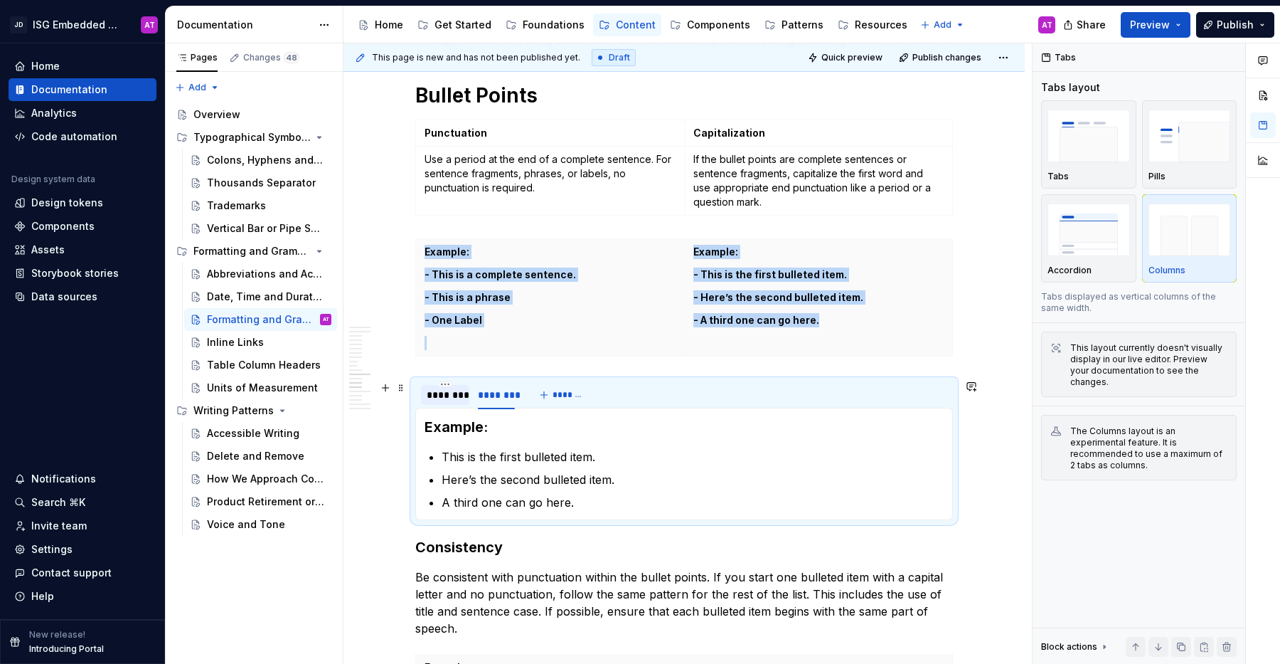
click at [445, 399] on div "********" at bounding box center [445, 395] width 37 height 14
click at [446, 397] on div "********" at bounding box center [445, 395] width 37 height 14
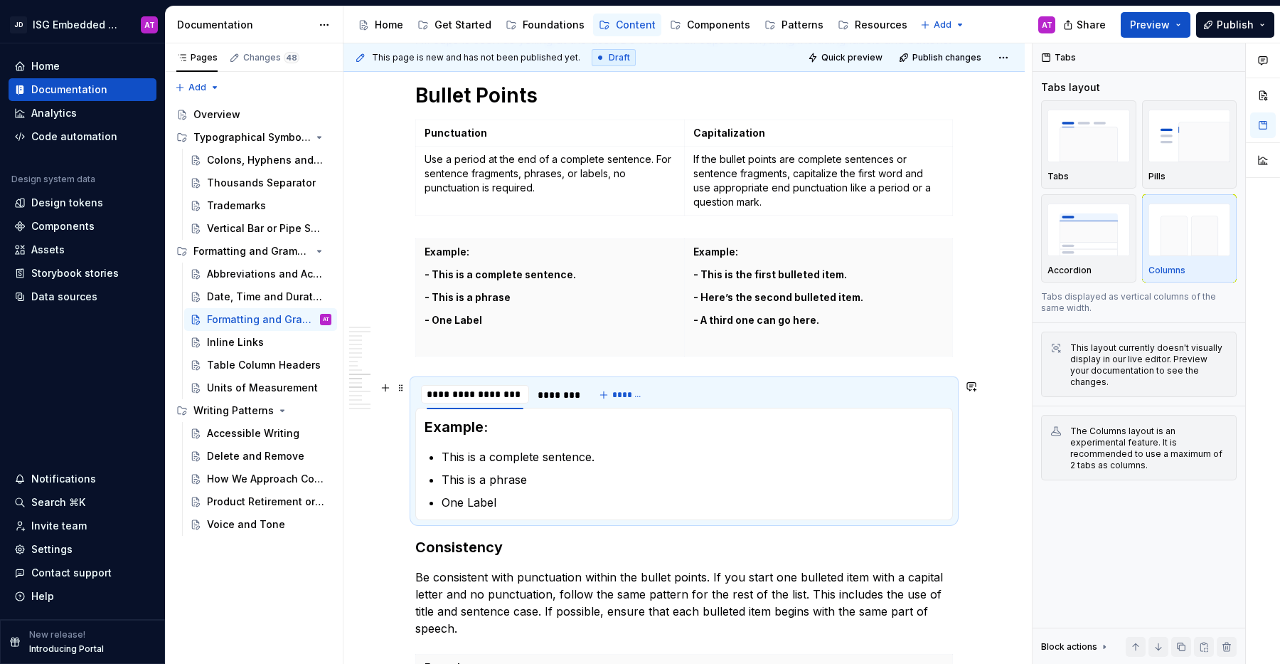
type input "**********"
click at [556, 400] on div "********" at bounding box center [559, 395] width 37 height 14
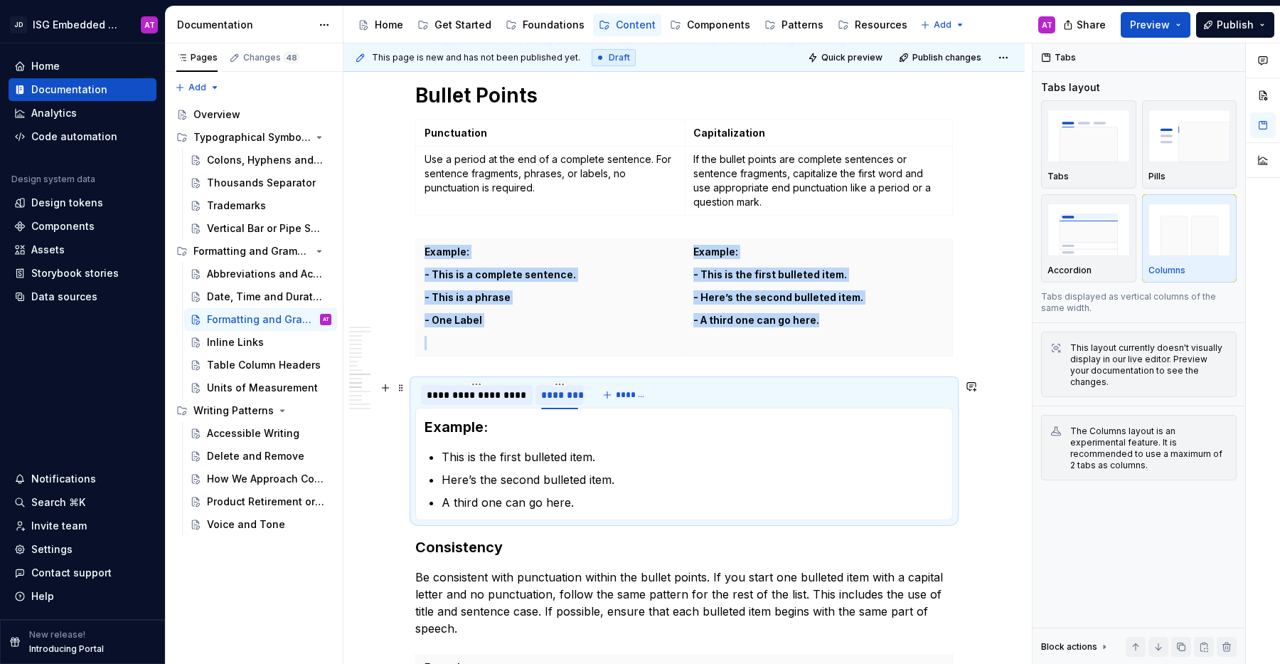
click at [554, 398] on div "********" at bounding box center [559, 395] width 37 height 14
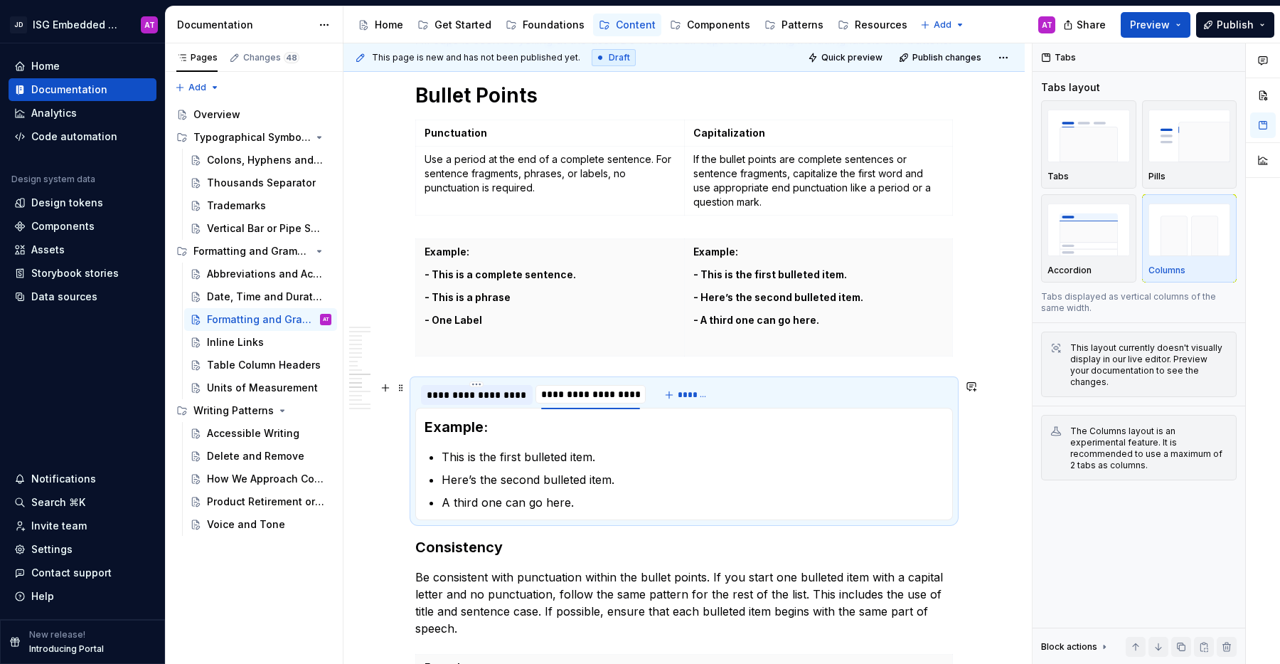
scroll to position [0, 1]
type input "**********"
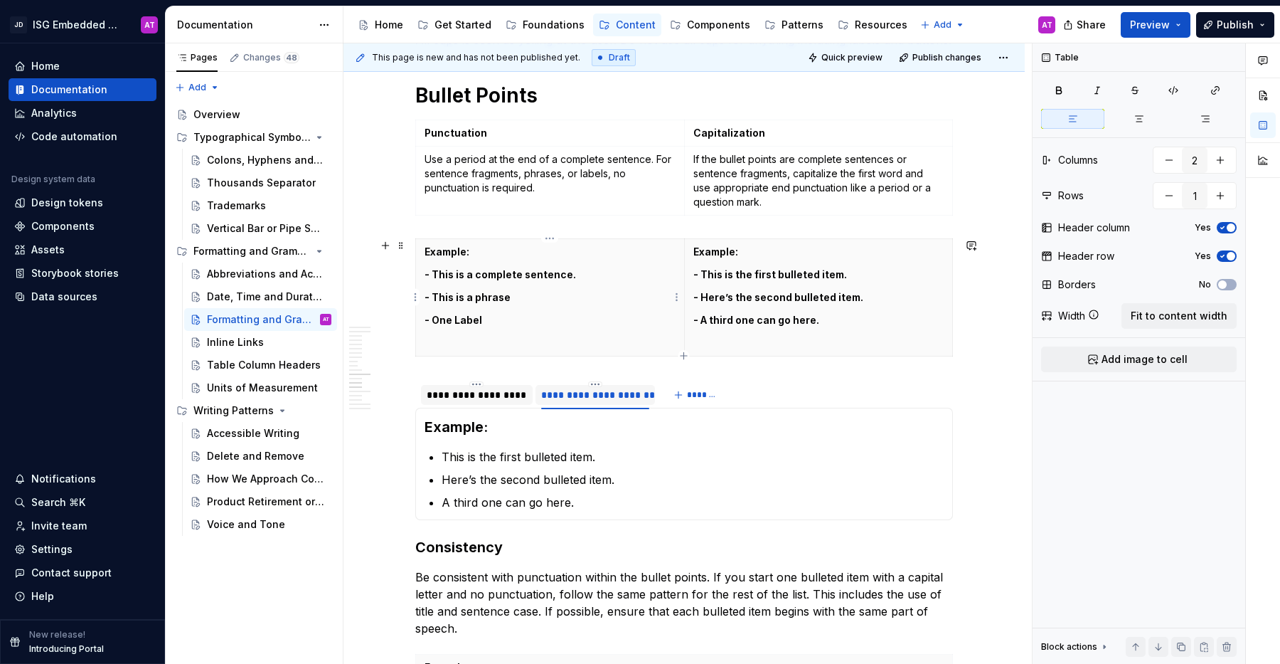
click at [568, 346] on p at bounding box center [550, 343] width 251 height 14
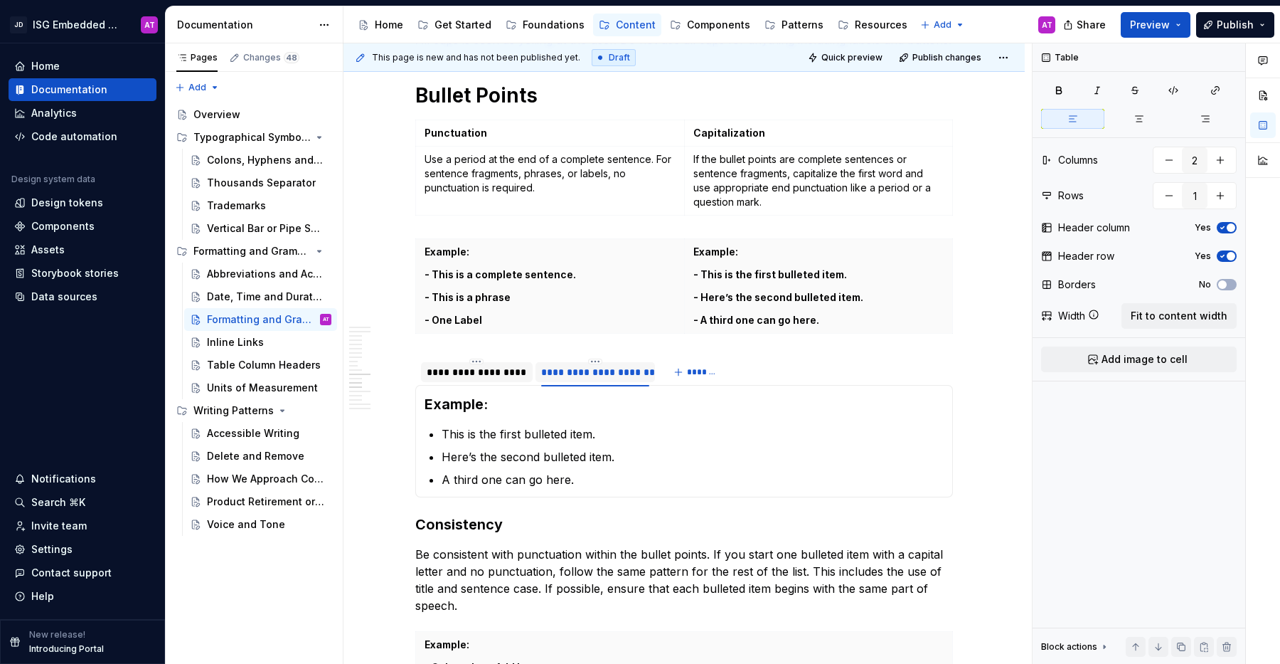
type textarea "*"
